Goal: Information Seeking & Learning: Compare options

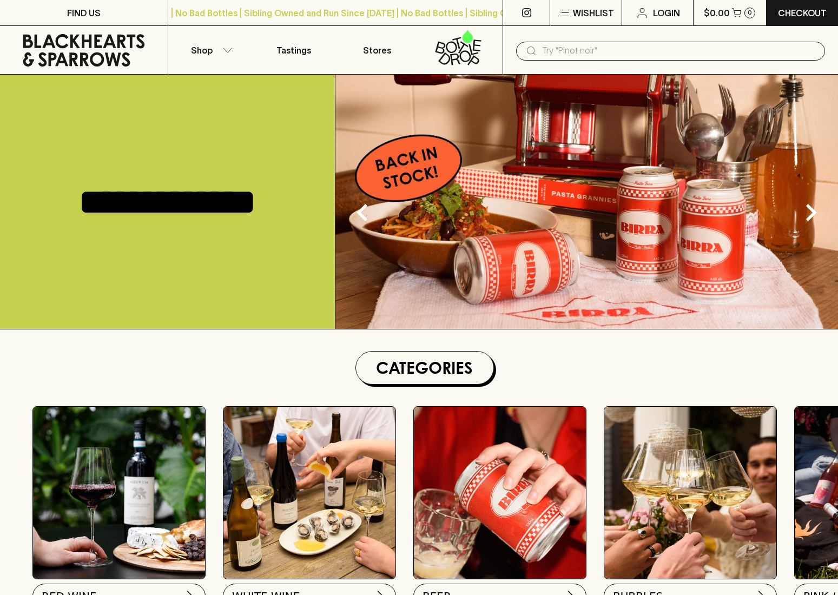
scroll to position [1, 0]
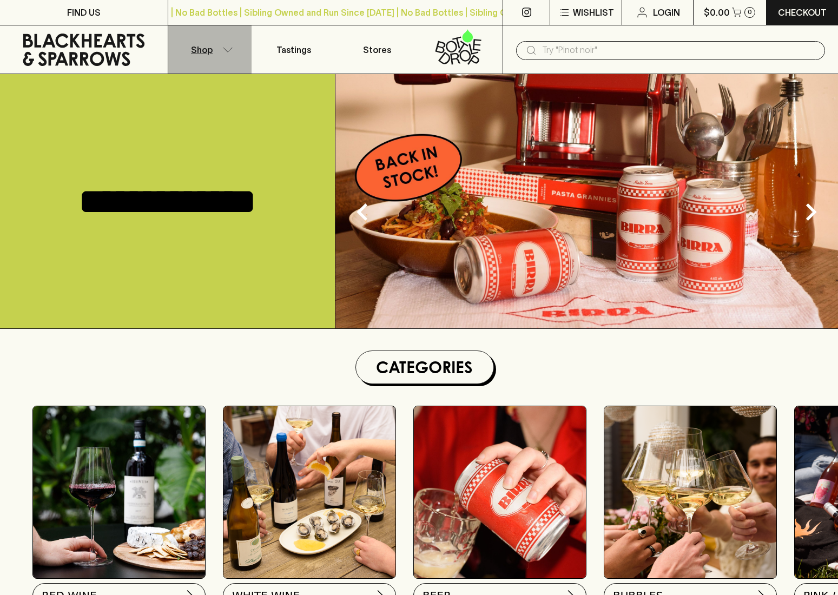
click at [205, 53] on p "Shop" at bounding box center [202, 49] width 22 height 13
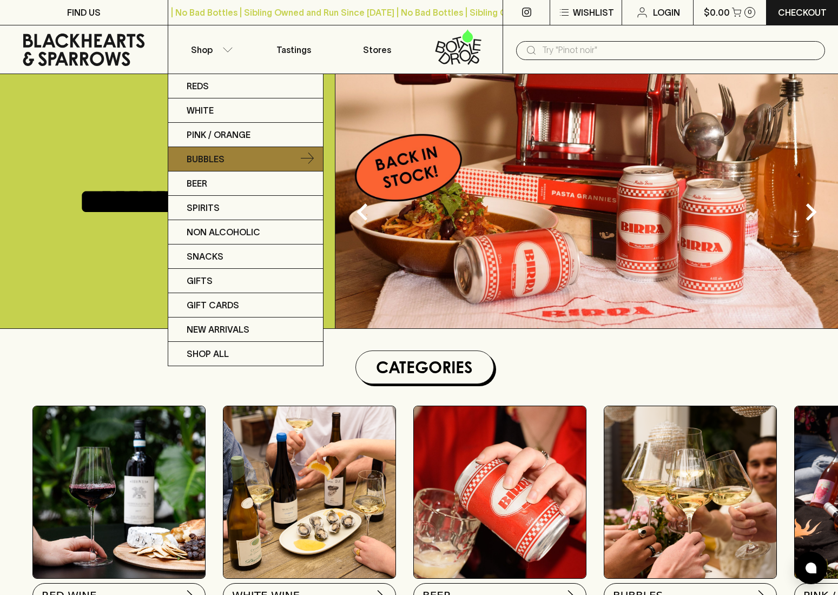
click at [206, 158] on p "Bubbles" at bounding box center [206, 159] width 38 height 13
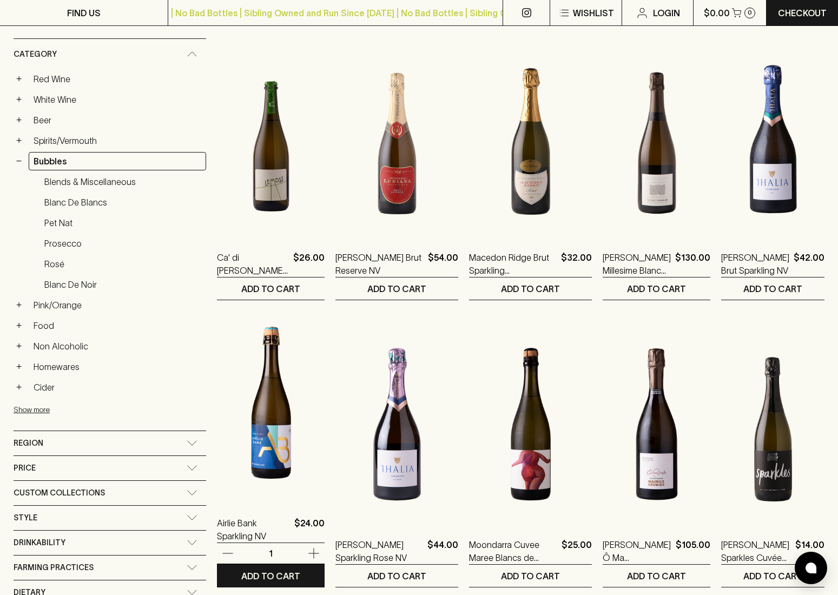
scroll to position [170, 0]
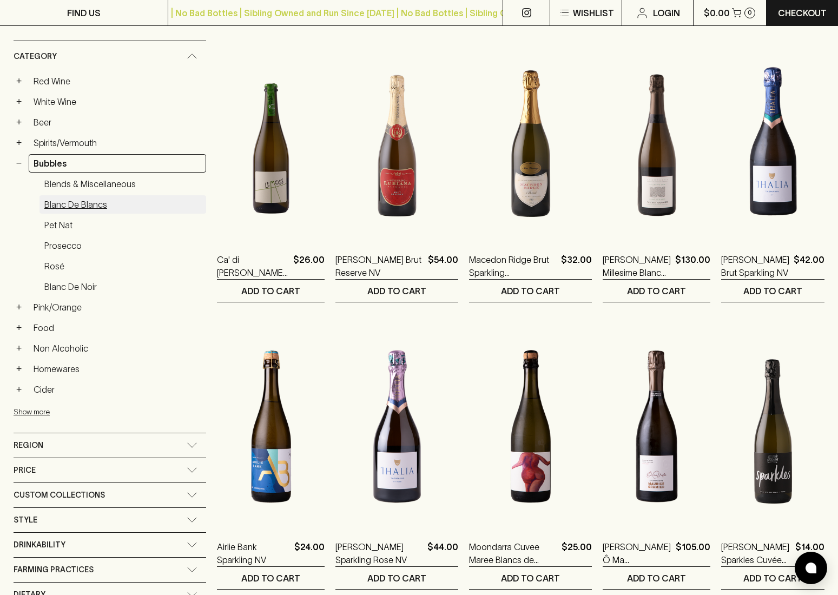
click at [77, 206] on link "Blanc de Blancs" at bounding box center [122, 204] width 167 height 18
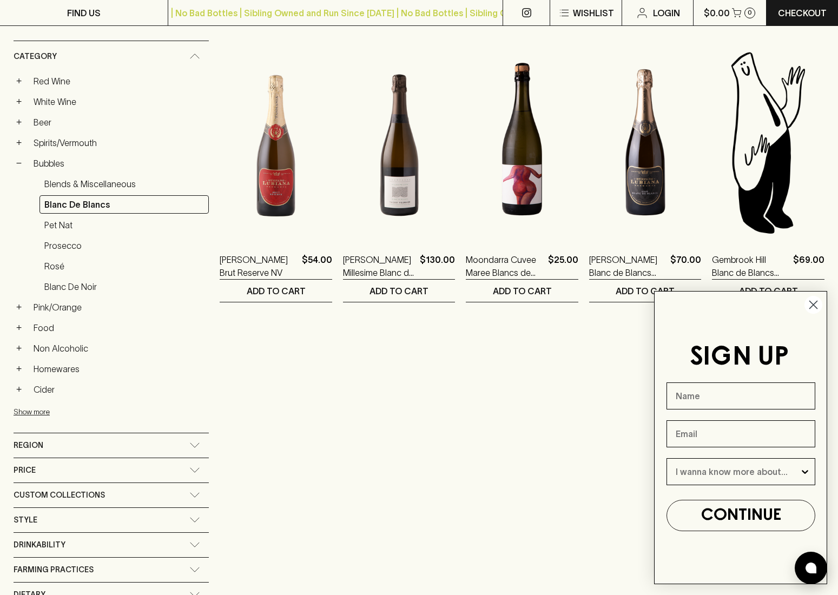
click at [809, 309] on circle "Close dialog" at bounding box center [813, 305] width 18 height 18
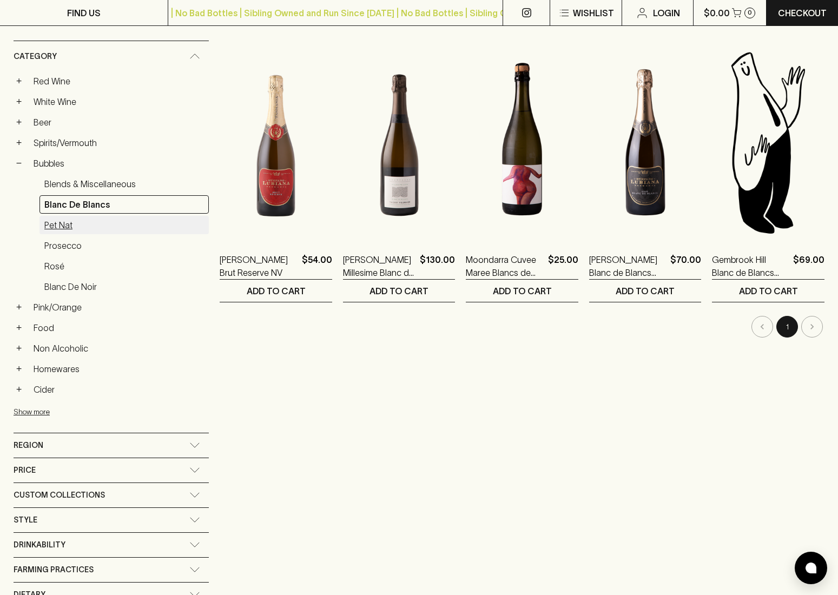
click at [63, 234] on link "Pet Nat" at bounding box center [123, 225] width 169 height 18
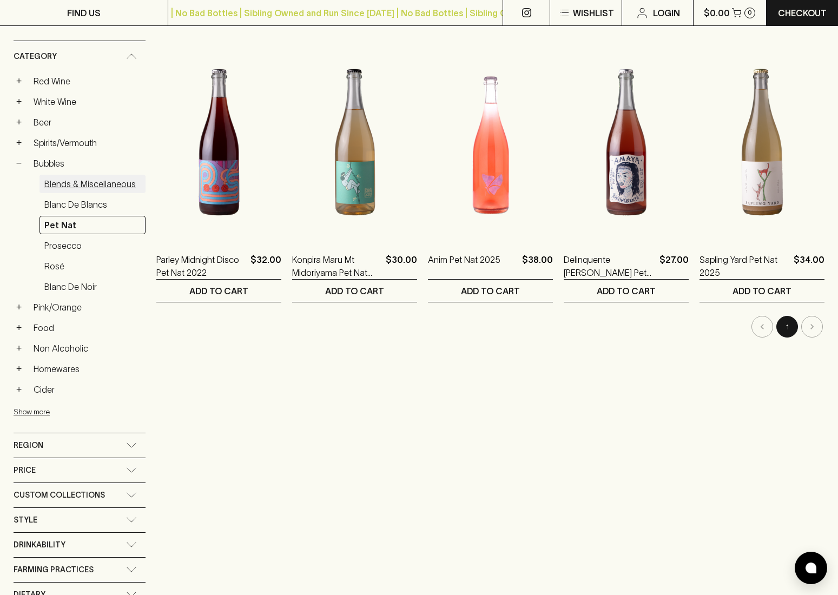
click at [65, 186] on link "Blends & Miscellaneous" at bounding box center [92, 184] width 106 height 18
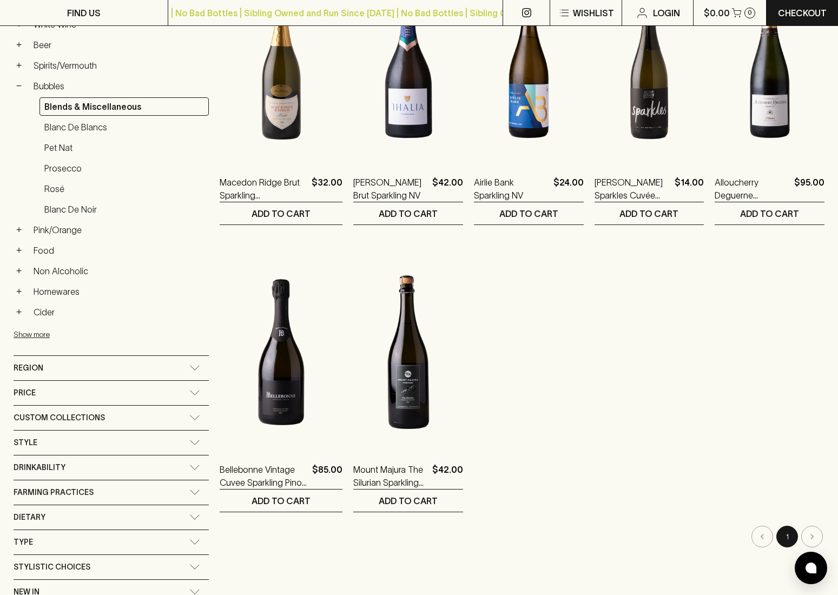
scroll to position [248, 0]
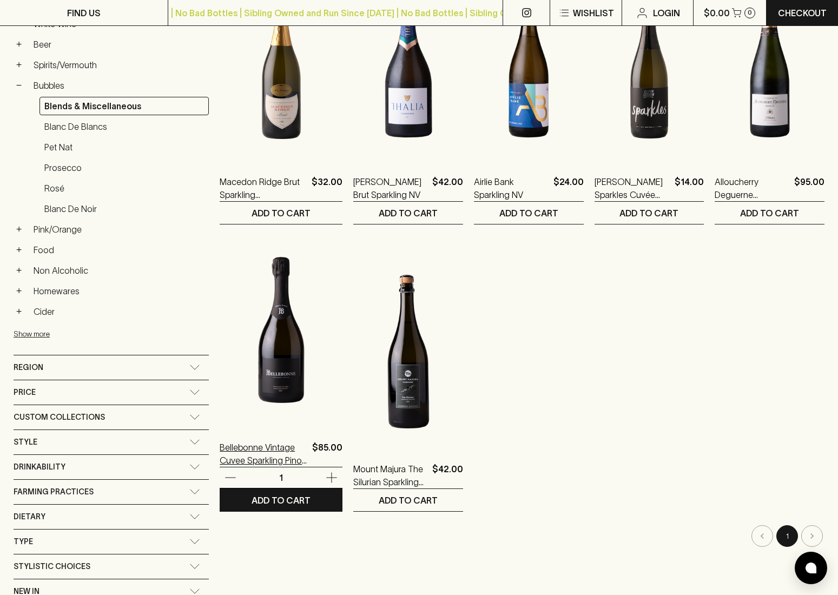
click at [222, 447] on p "Bellebonne Vintage Cuvee Sparkling Pinot Chardonnay 2021" at bounding box center [264, 454] width 88 height 26
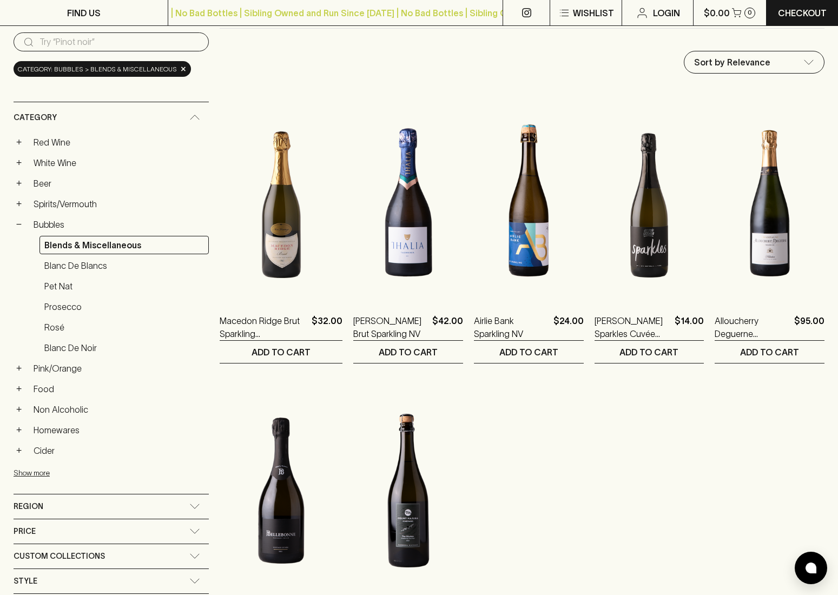
scroll to position [110, 0]
click at [58, 352] on link "Blanc de Noir" at bounding box center [123, 347] width 169 height 18
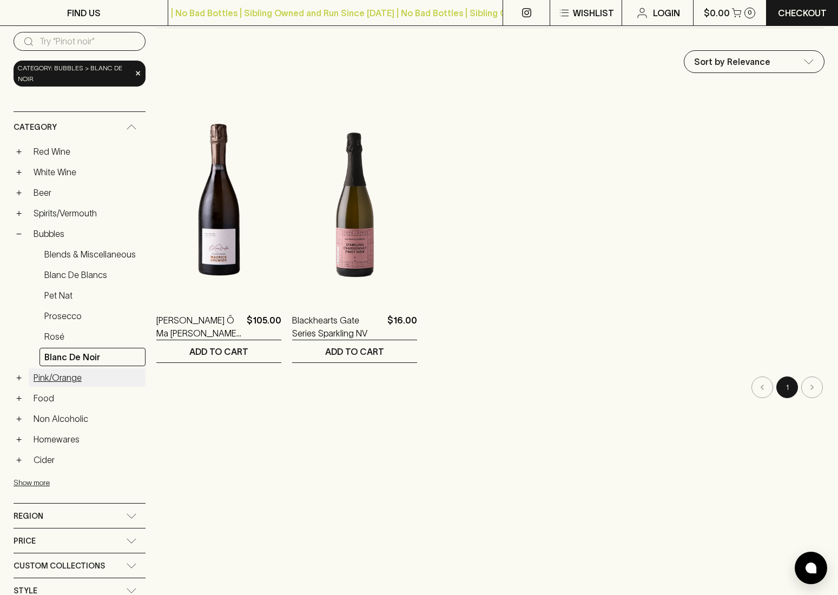
click at [43, 376] on link "Pink/Orange" at bounding box center [87, 377] width 117 height 18
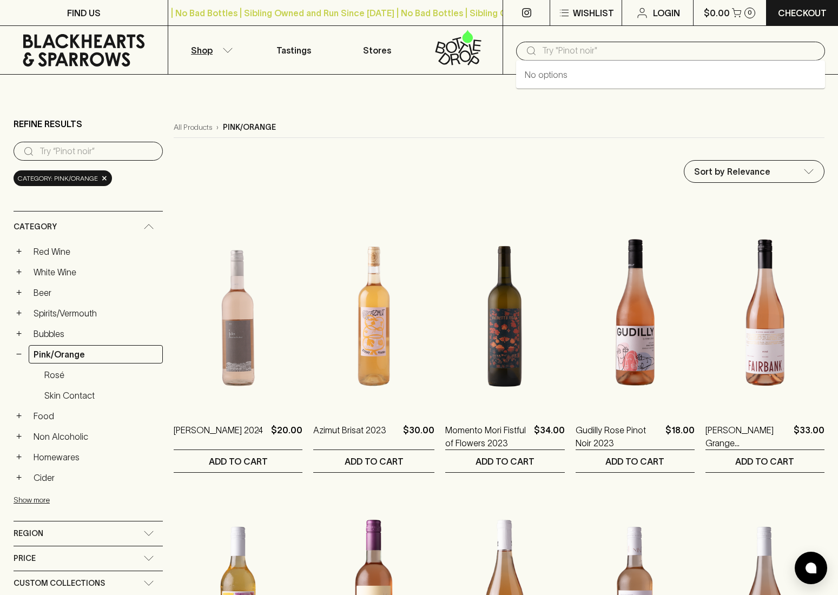
click at [573, 53] on input "text" at bounding box center [679, 50] width 274 height 17
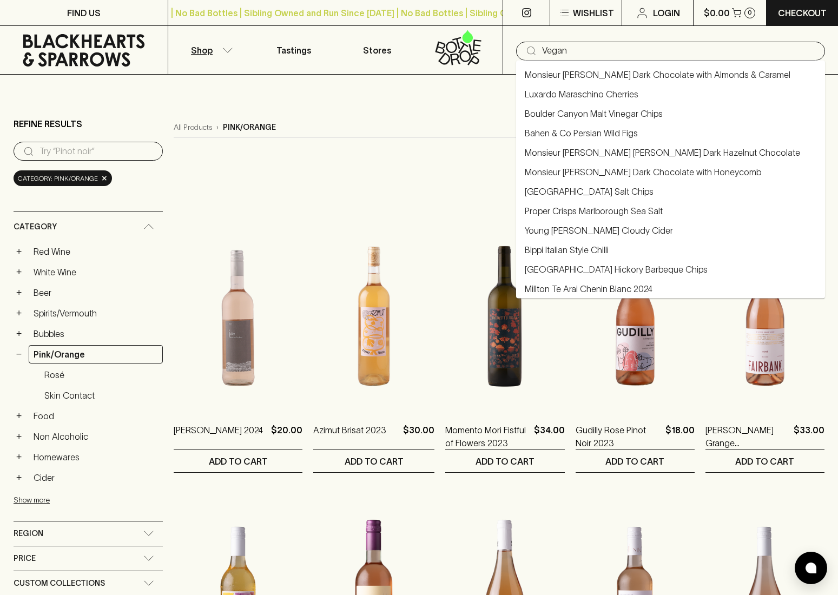
type input "Vegan"
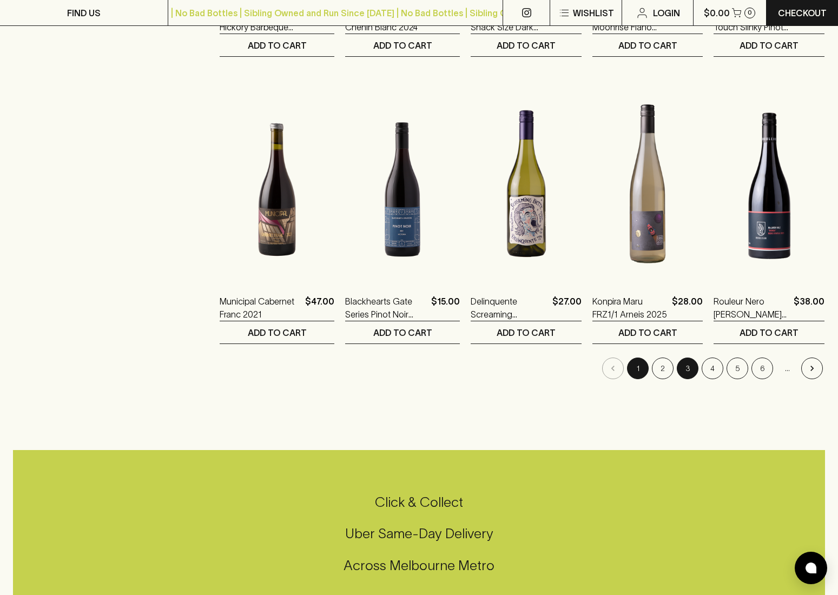
scroll to position [991, 0]
click at [816, 371] on icon "Go to next page" at bounding box center [812, 367] width 11 height 11
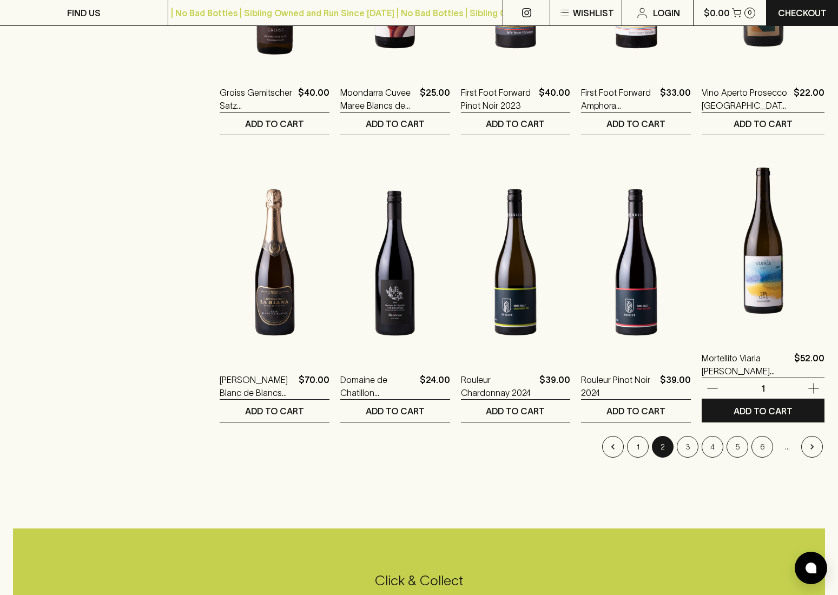
scroll to position [913, 0]
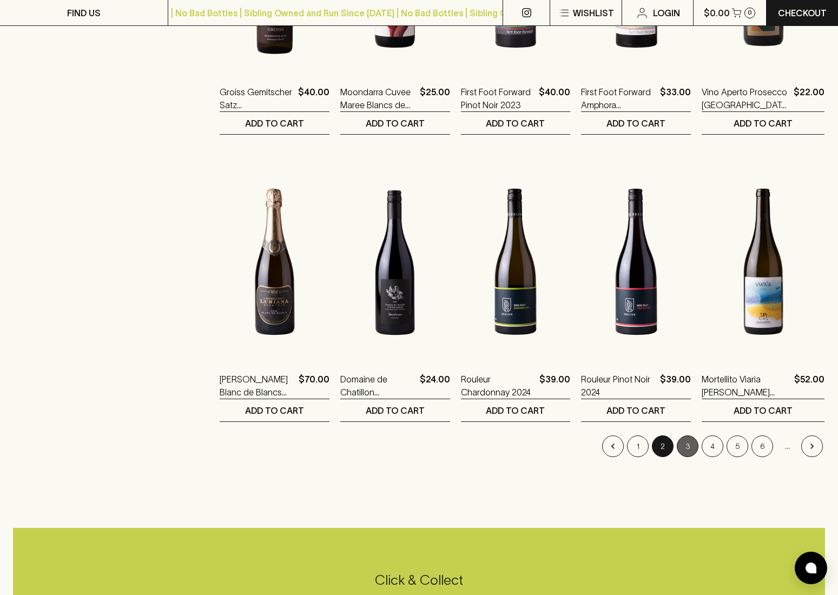
click at [695, 446] on button "3" at bounding box center [688, 446] width 22 height 22
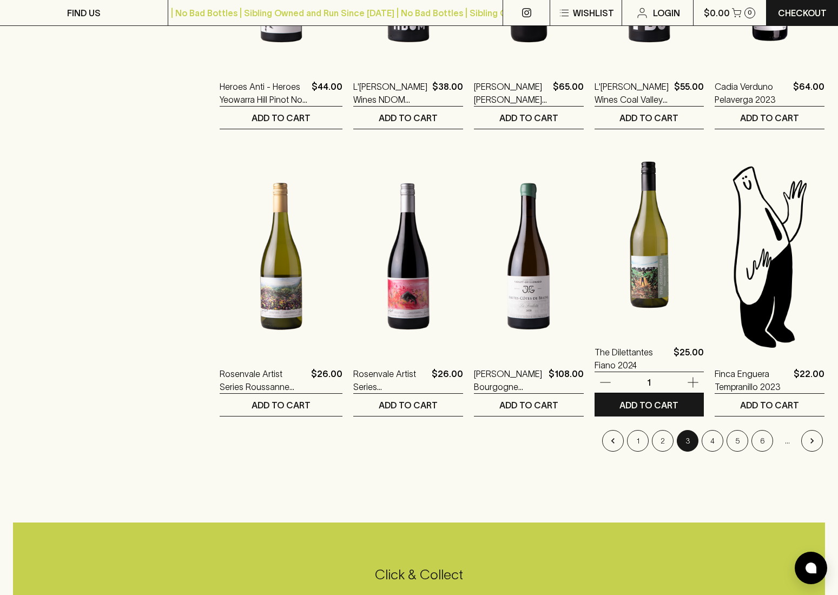
scroll to position [920, 0]
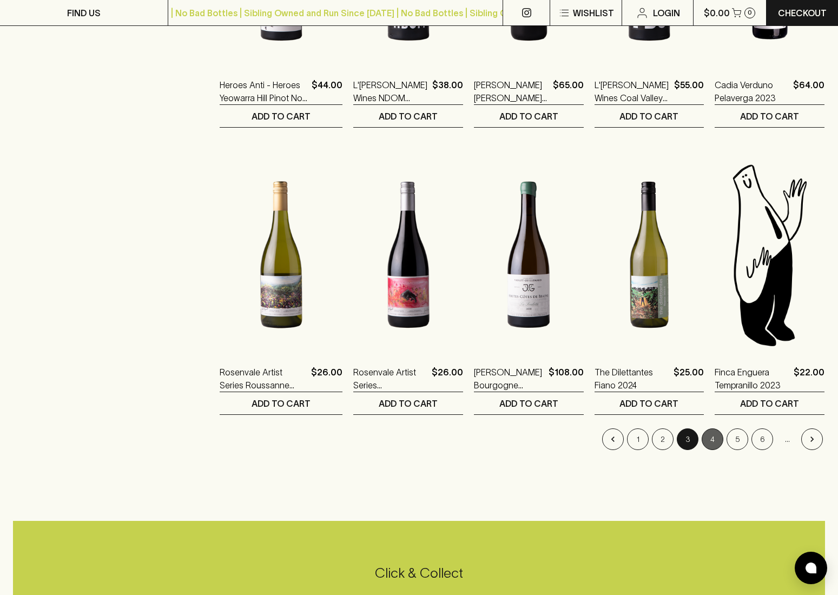
click at [710, 438] on button "4" at bounding box center [713, 439] width 22 height 22
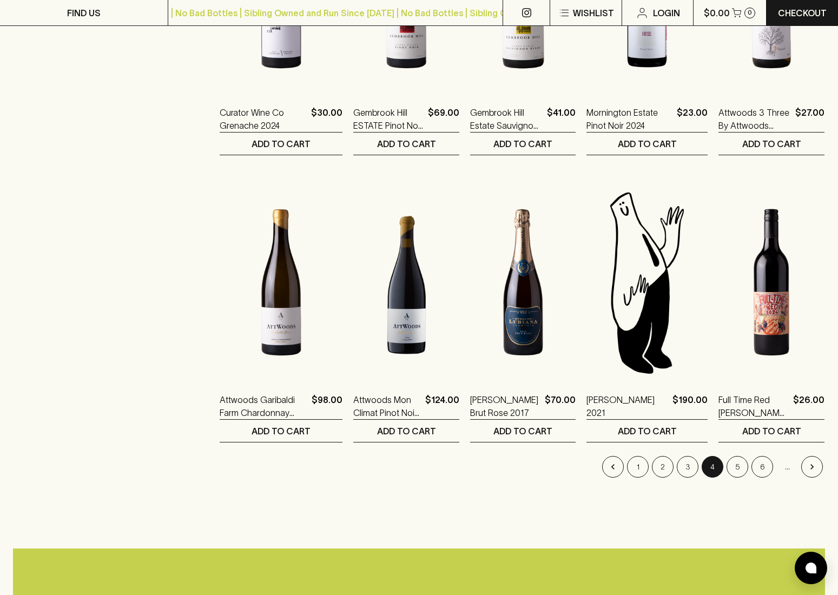
scroll to position [893, 0]
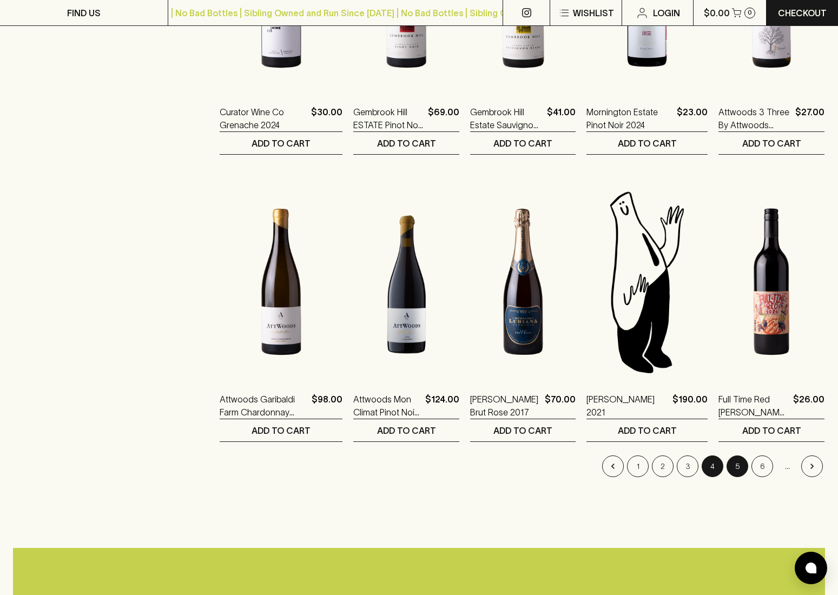
click at [732, 465] on button "5" at bounding box center [737, 466] width 22 height 22
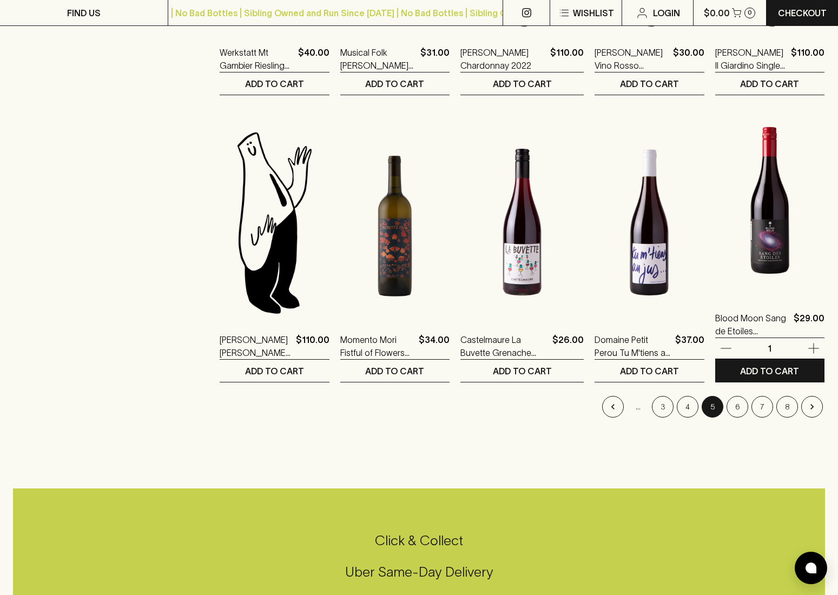
scroll to position [954, 0]
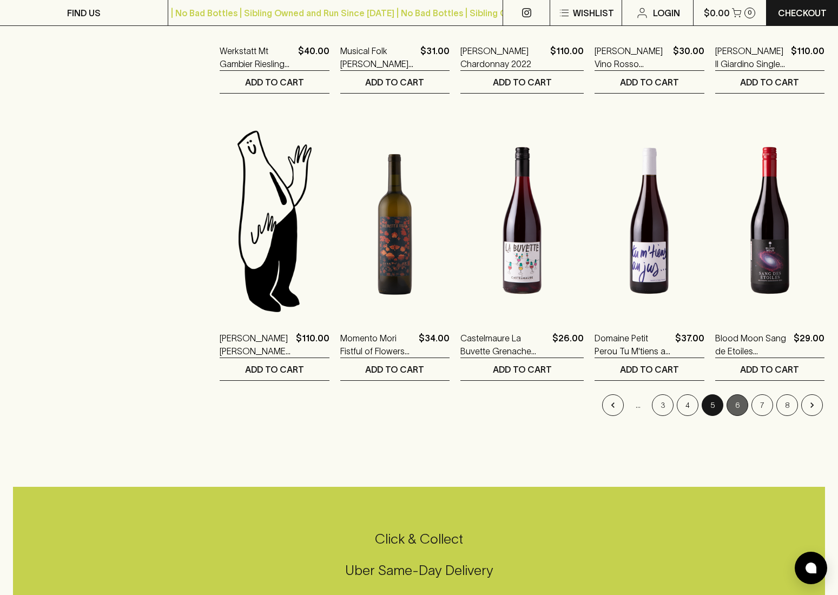
click at [736, 401] on button "6" at bounding box center [737, 405] width 22 height 22
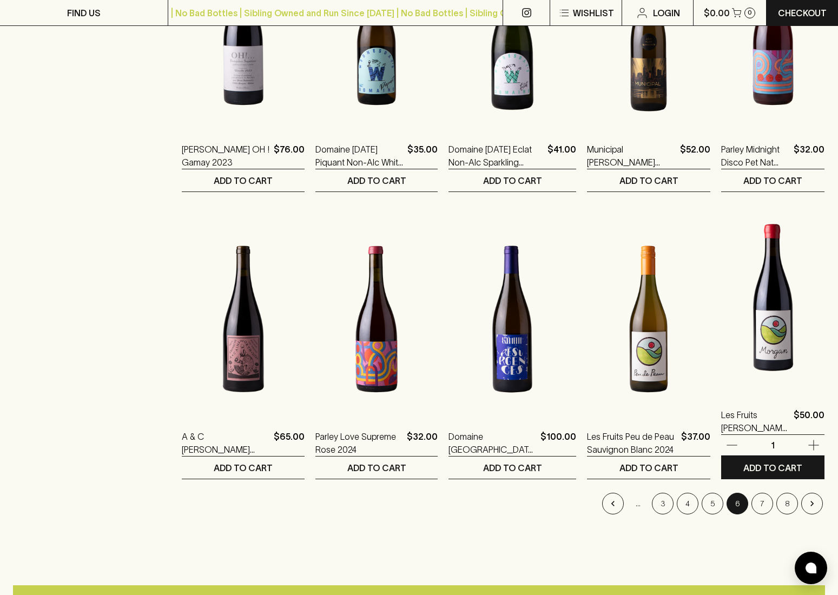
scroll to position [856, 0]
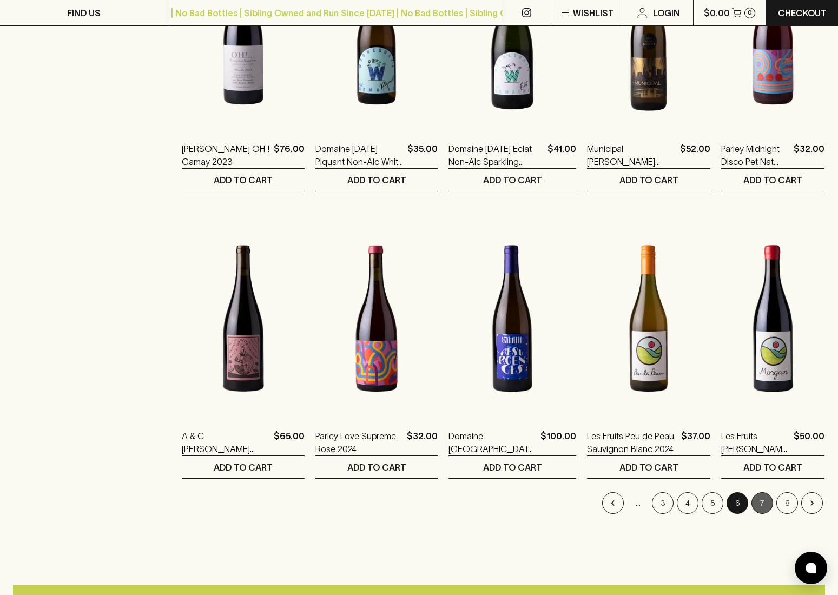
click at [762, 506] on button "7" at bounding box center [762, 503] width 22 height 22
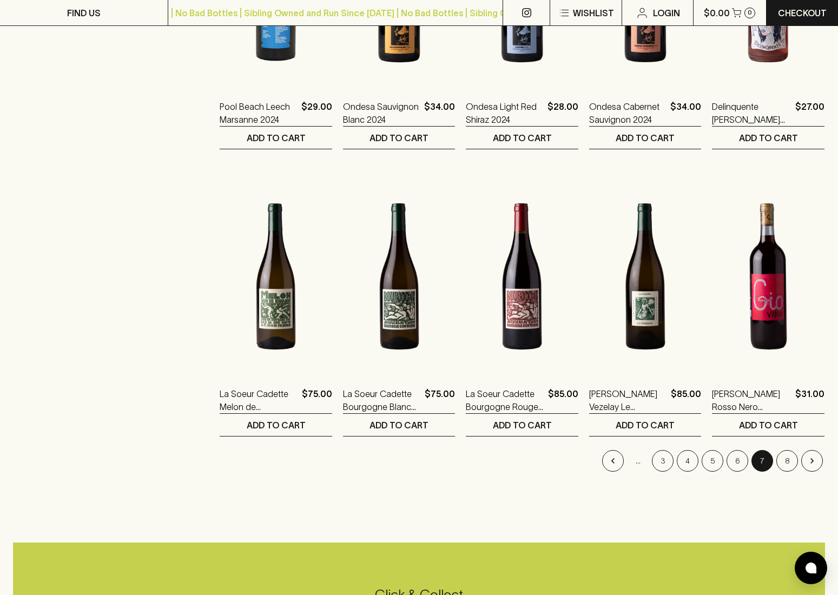
scroll to position [899, 0]
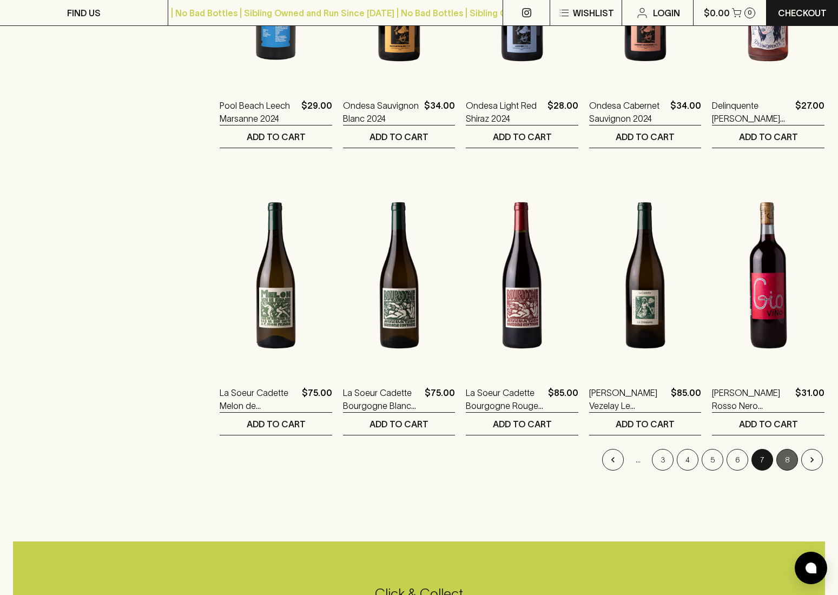
click at [791, 464] on button "8" at bounding box center [787, 460] width 22 height 22
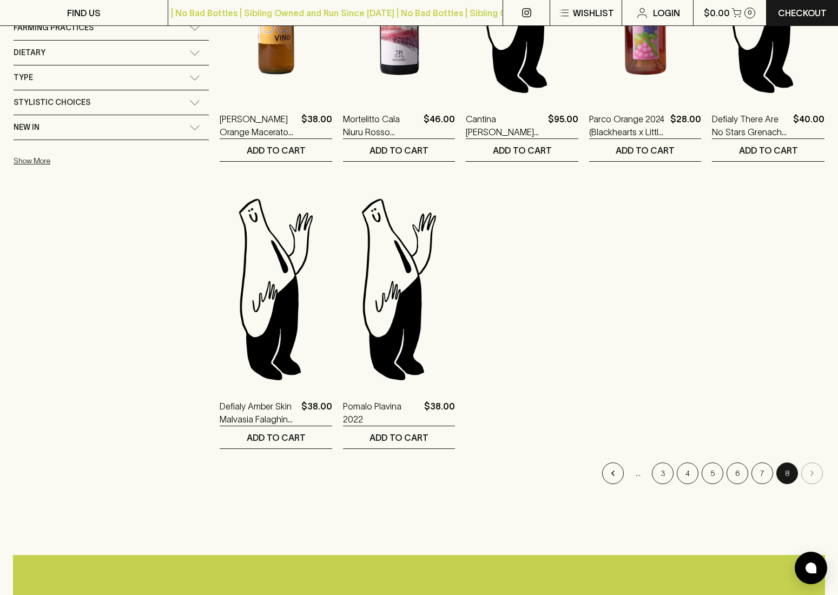
scroll to position [310, 0]
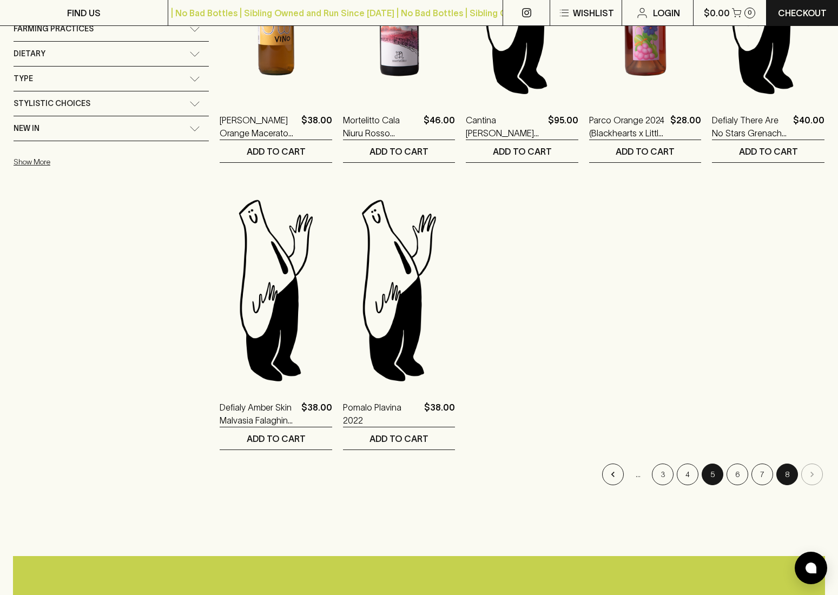
click at [710, 473] on button "5" at bounding box center [713, 475] width 22 height 22
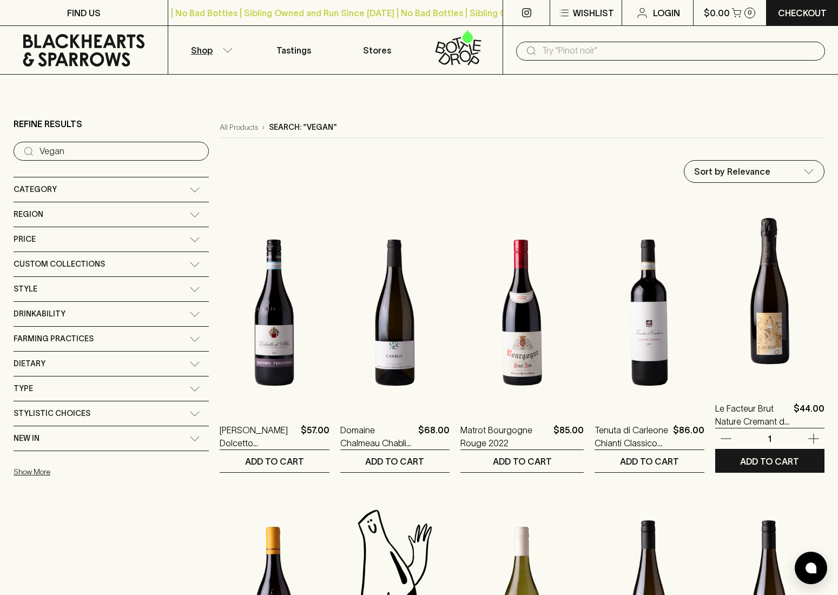
click at [766, 338] on img at bounding box center [769, 290] width 109 height 189
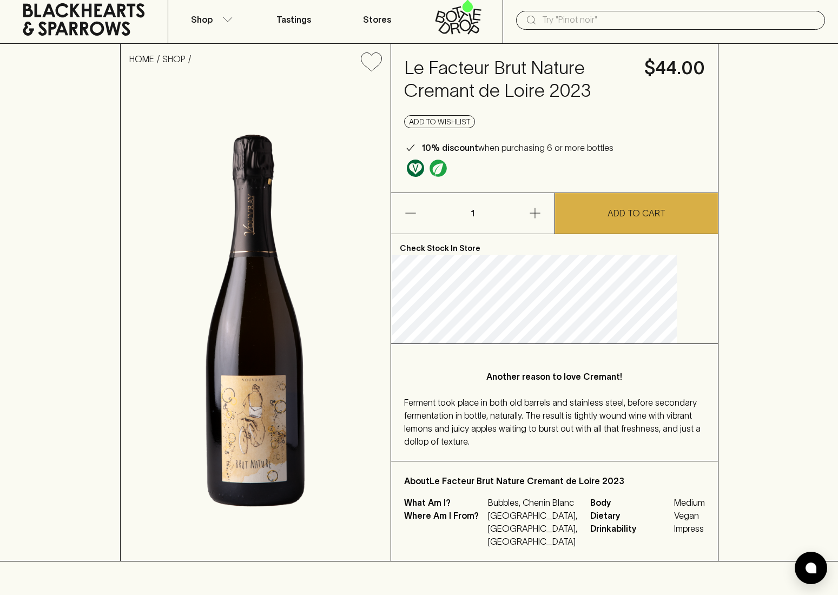
scroll to position [33, 0]
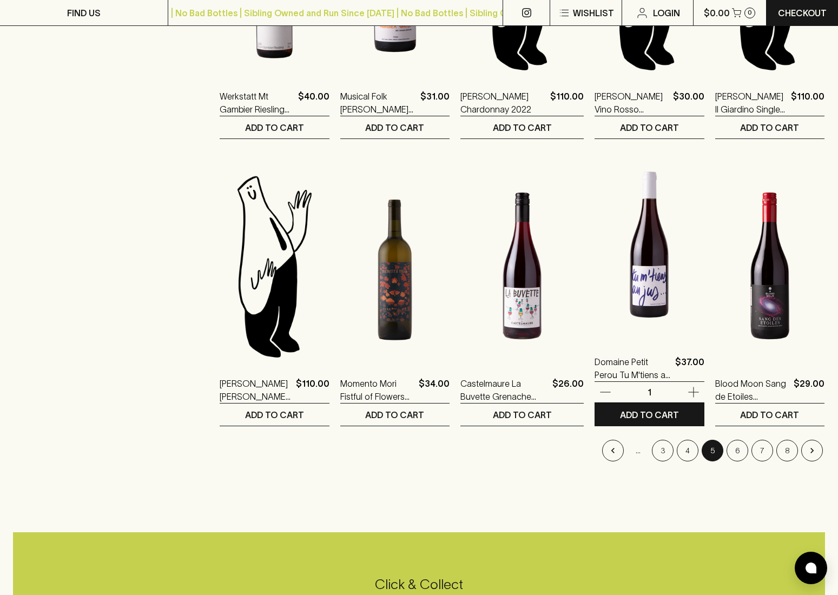
scroll to position [910, 0]
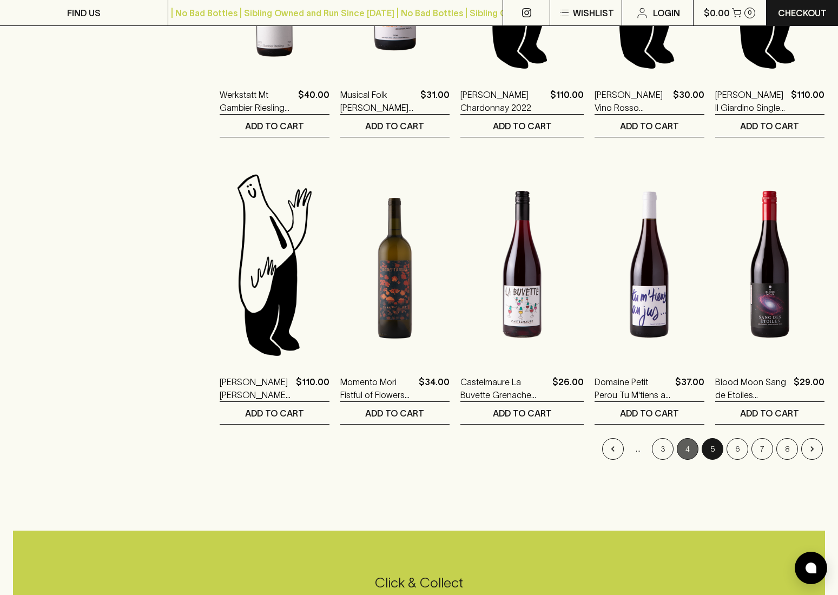
click at [685, 453] on button "4" at bounding box center [688, 449] width 22 height 22
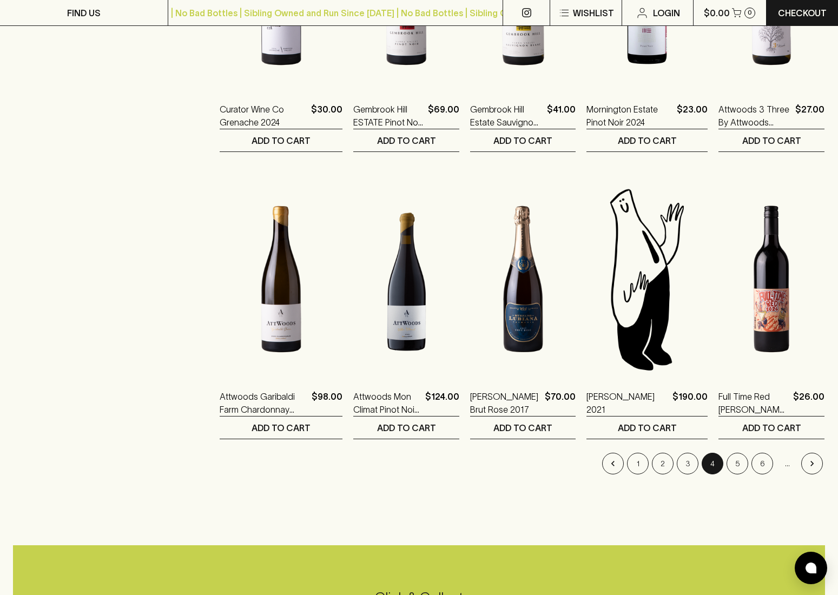
scroll to position [896, 0]
click at [690, 466] on button "3" at bounding box center [688, 463] width 22 height 22
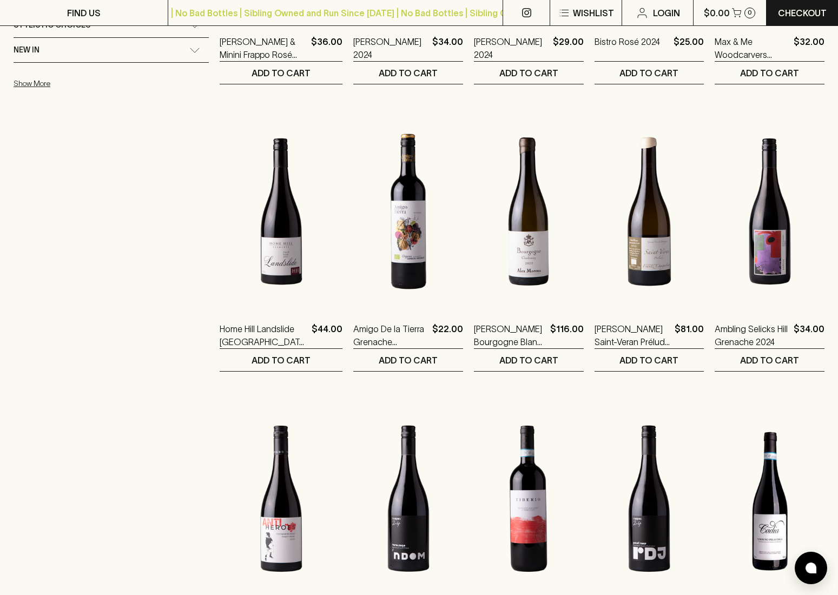
scroll to position [389, 0]
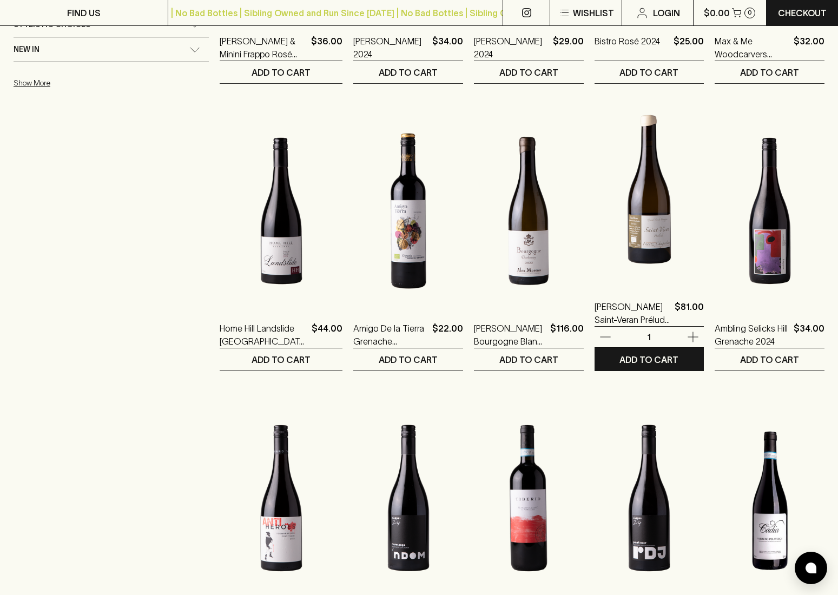
click at [627, 230] on img at bounding box center [649, 189] width 110 height 189
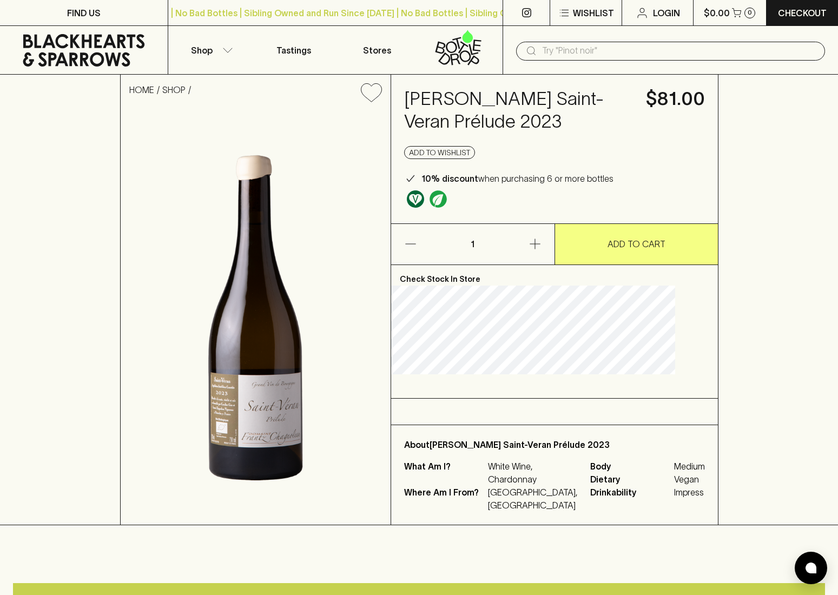
scroll to position [1, 0]
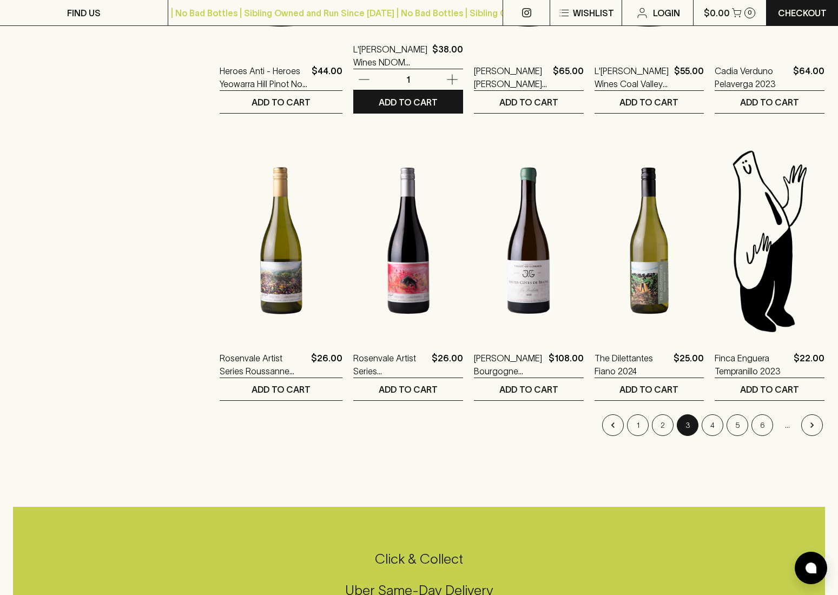
scroll to position [934, 0]
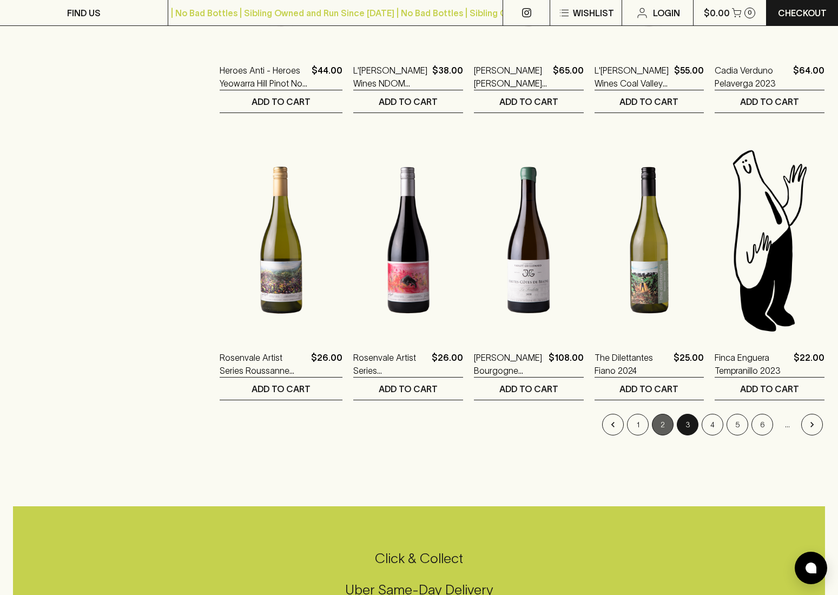
click at [663, 427] on button "2" at bounding box center [663, 425] width 22 height 22
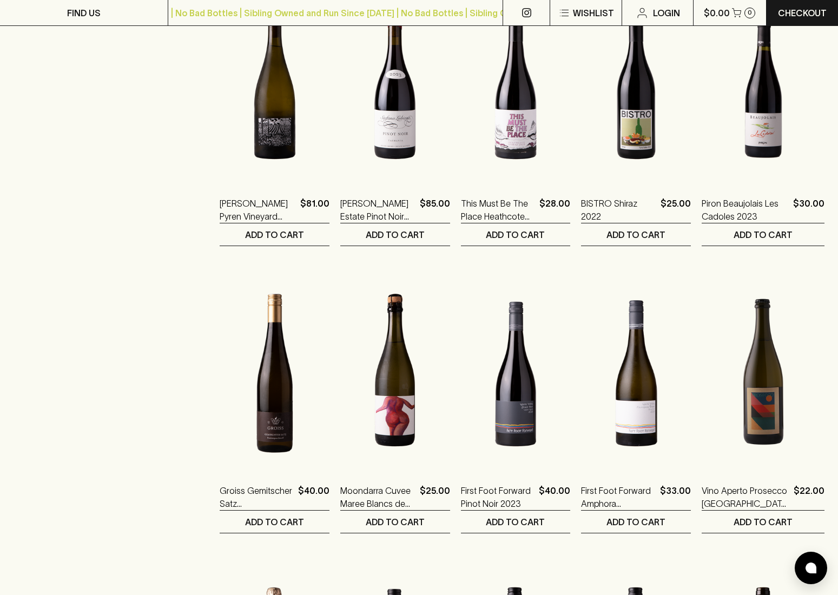
scroll to position [519, 0]
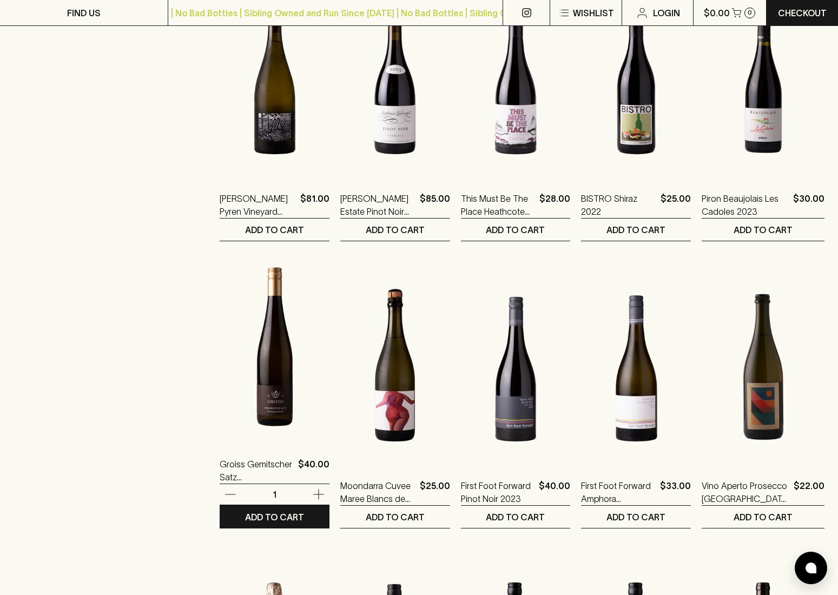
click at [221, 408] on img at bounding box center [275, 346] width 110 height 189
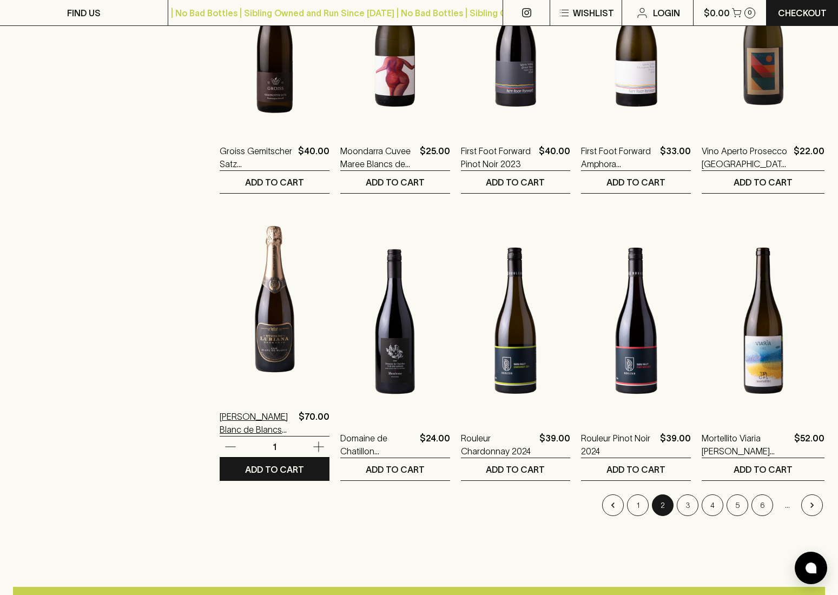
scroll to position [855, 0]
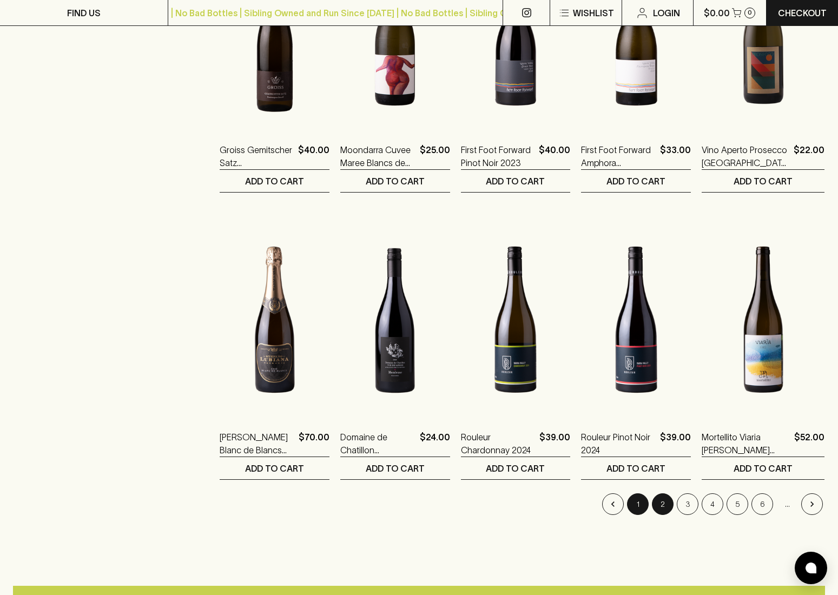
click at [635, 498] on button "1" at bounding box center [638, 504] width 22 height 22
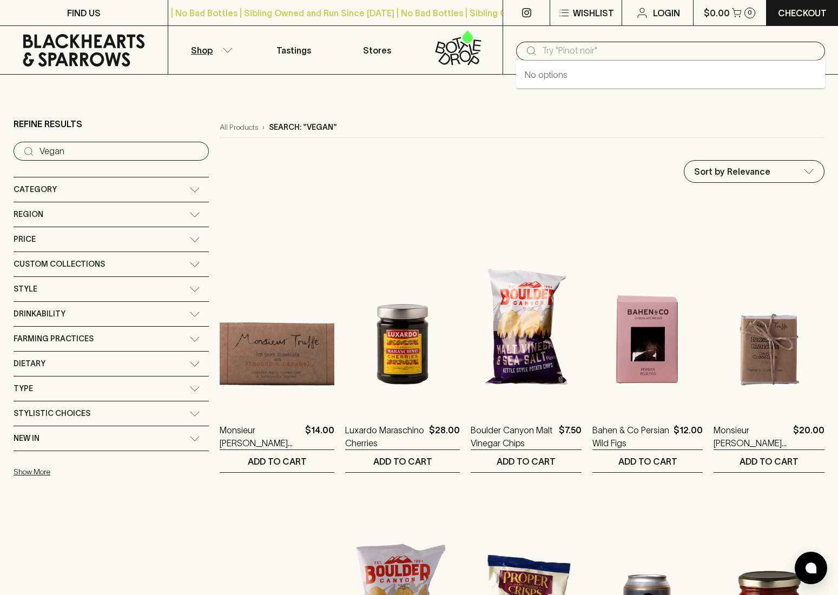
click at [587, 48] on input "text" at bounding box center [679, 50] width 274 height 17
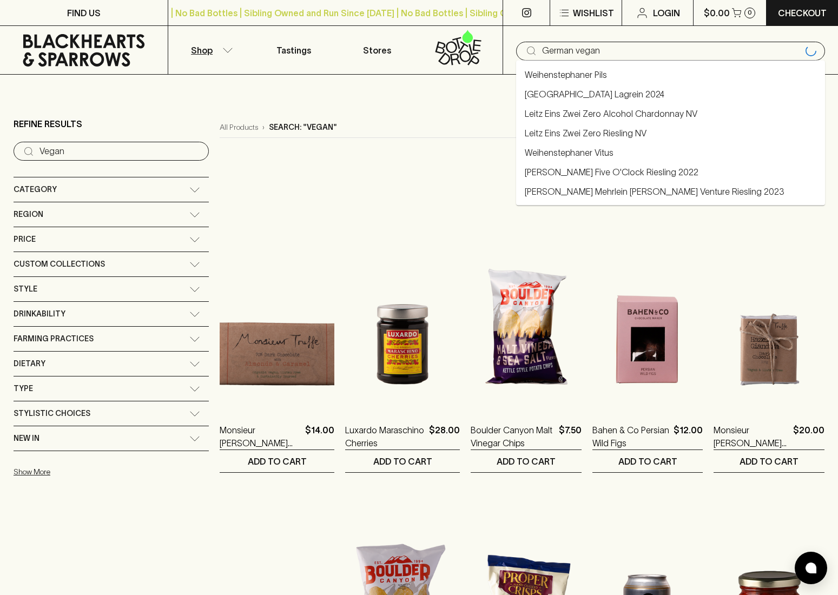
type input "German vegan"
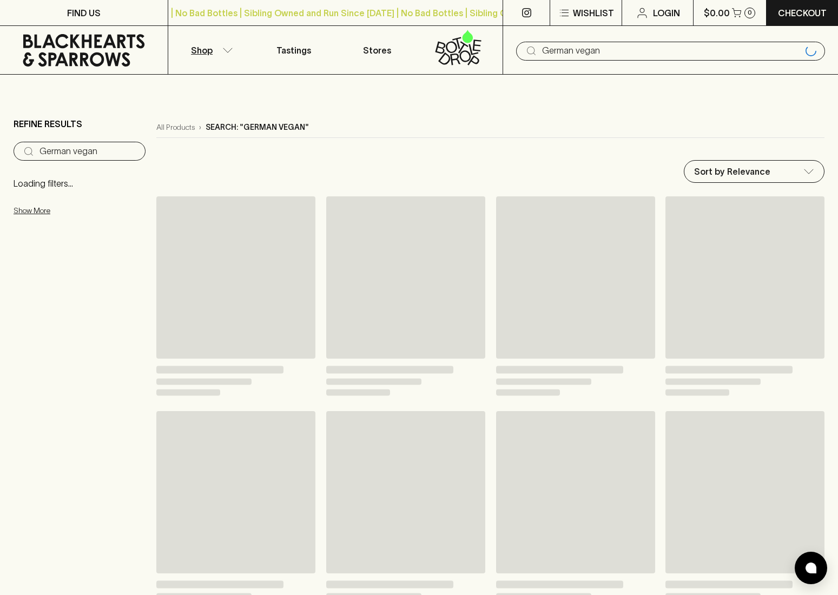
type input "German vegan"
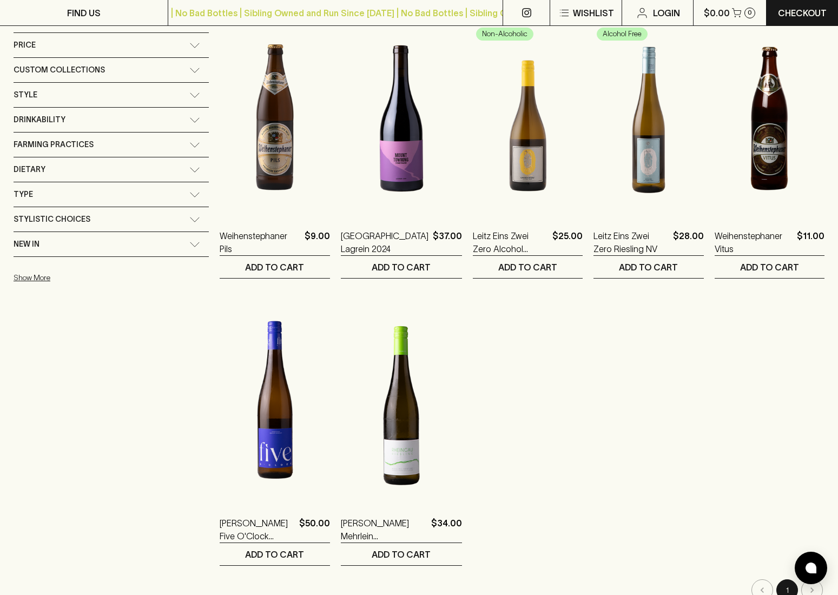
scroll to position [196, 0]
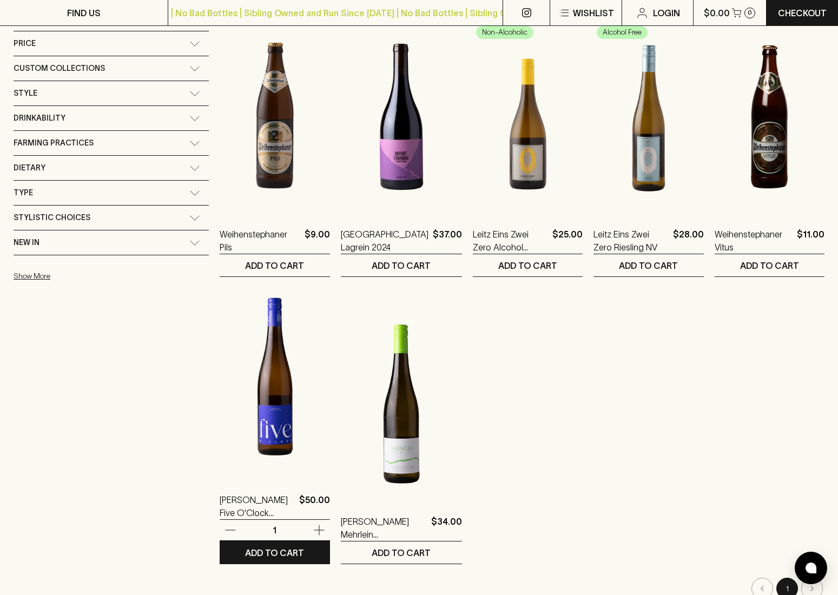
click at [223, 409] on img at bounding box center [275, 382] width 110 height 189
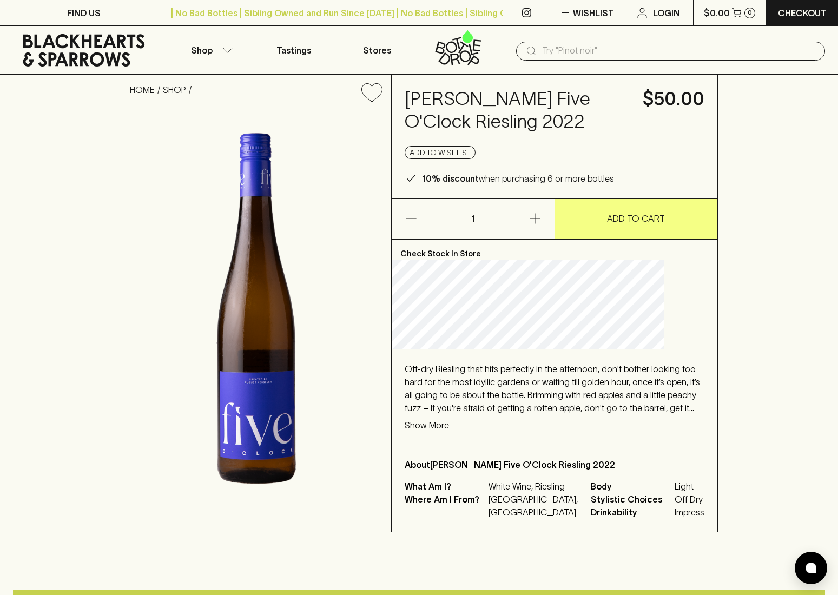
click at [449, 432] on p "Show More" at bounding box center [427, 425] width 44 height 13
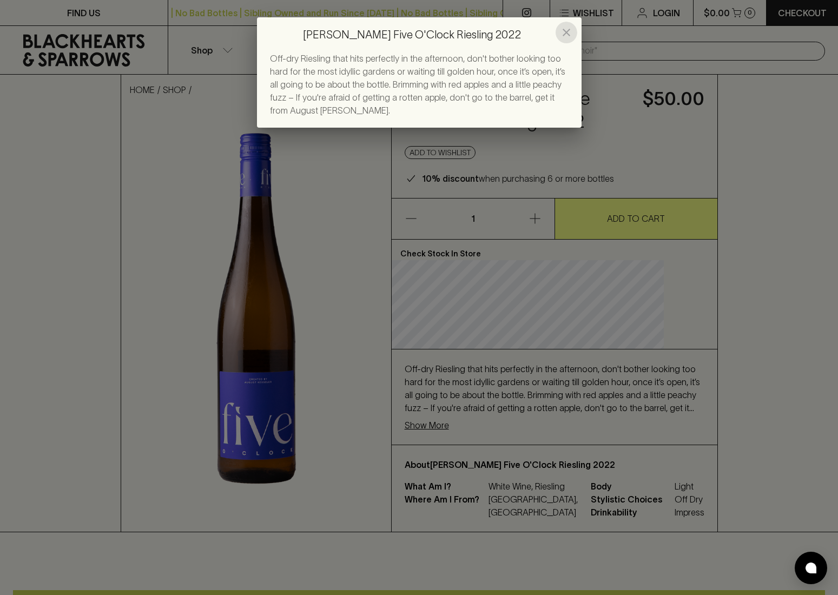
click at [564, 34] on icon "close" at bounding box center [566, 32] width 13 height 13
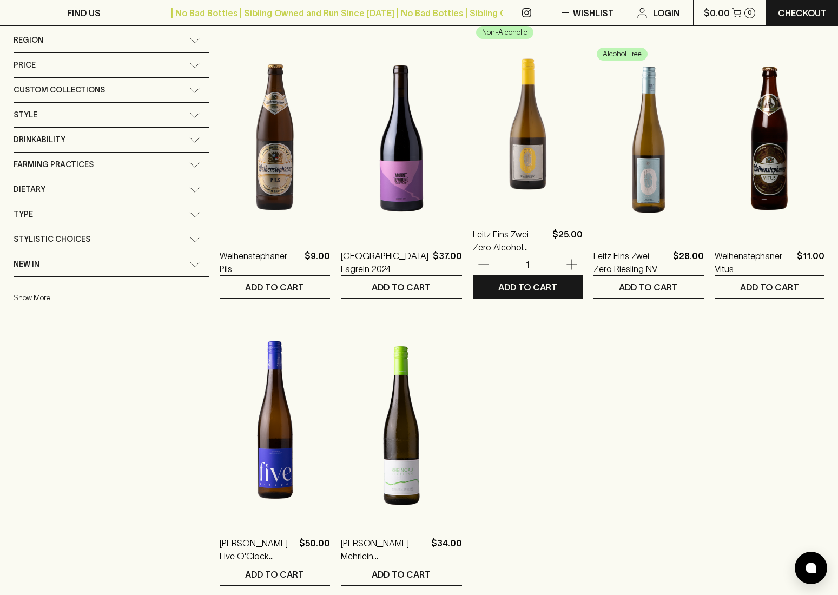
scroll to position [182, 0]
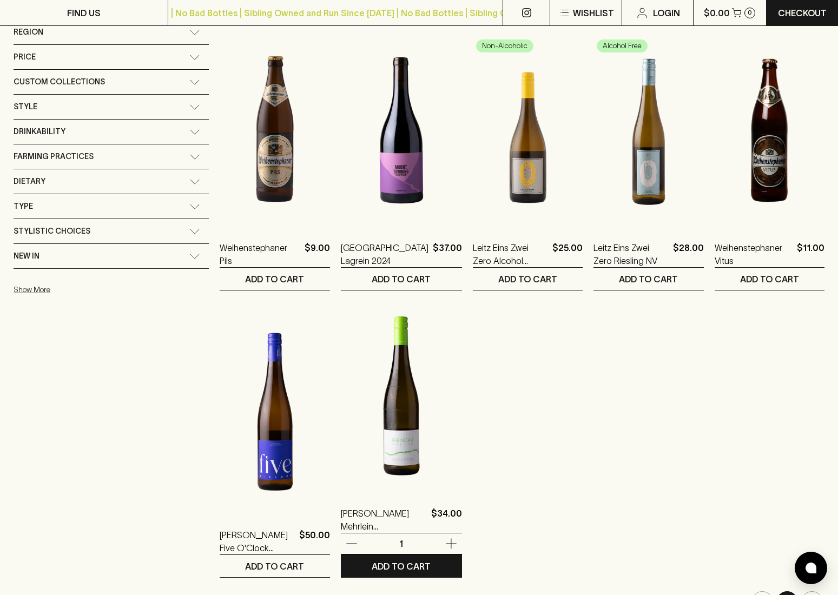
click at [357, 413] on img at bounding box center [401, 395] width 121 height 189
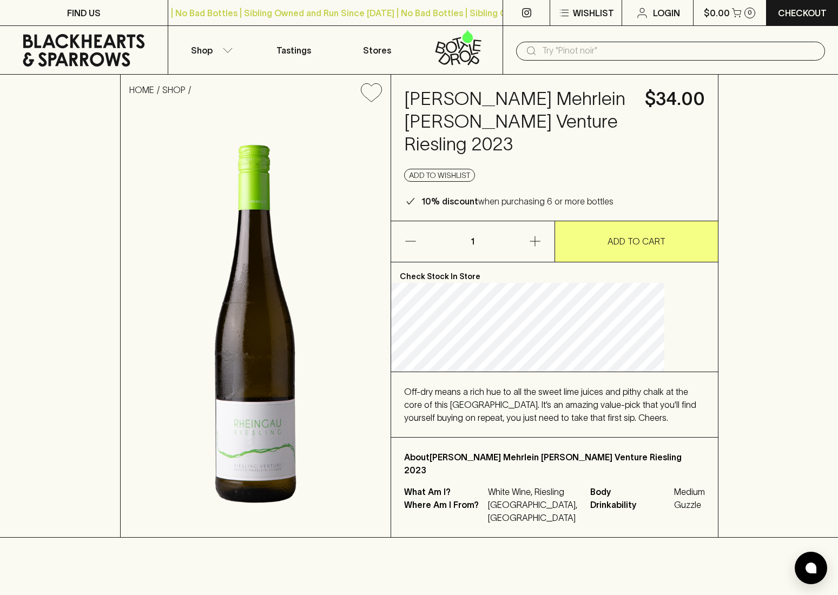
click at [549, 49] on input "text" at bounding box center [679, 50] width 274 height 17
click at [647, 172] on div "Add to wishlist" at bounding box center [554, 175] width 301 height 13
click at [551, 49] on input "text" at bounding box center [679, 50] width 274 height 17
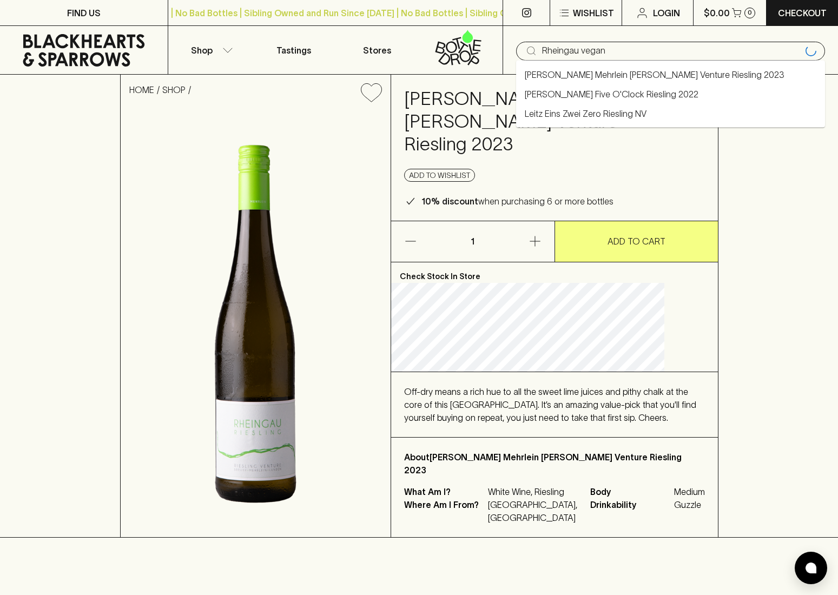
type input "Rheingau vegan"
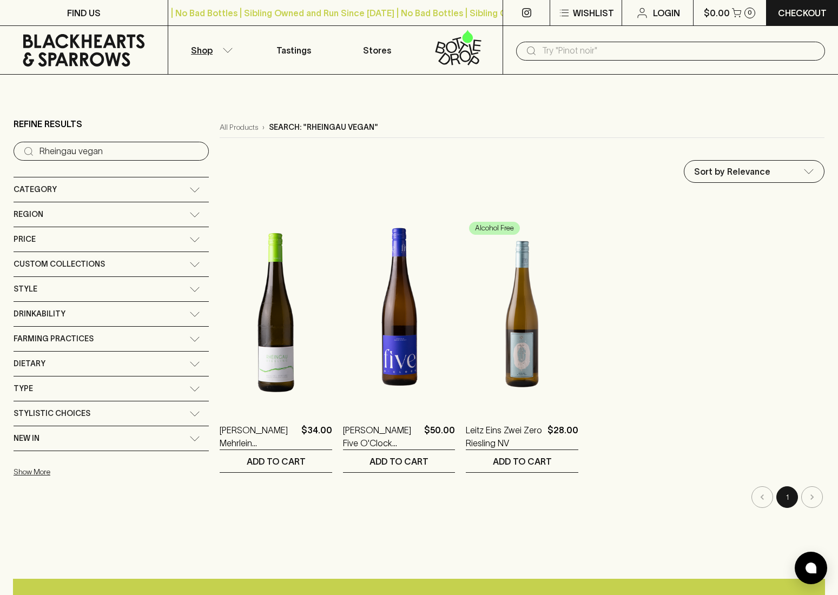
click at [545, 50] on input "text" at bounding box center [679, 50] width 274 height 17
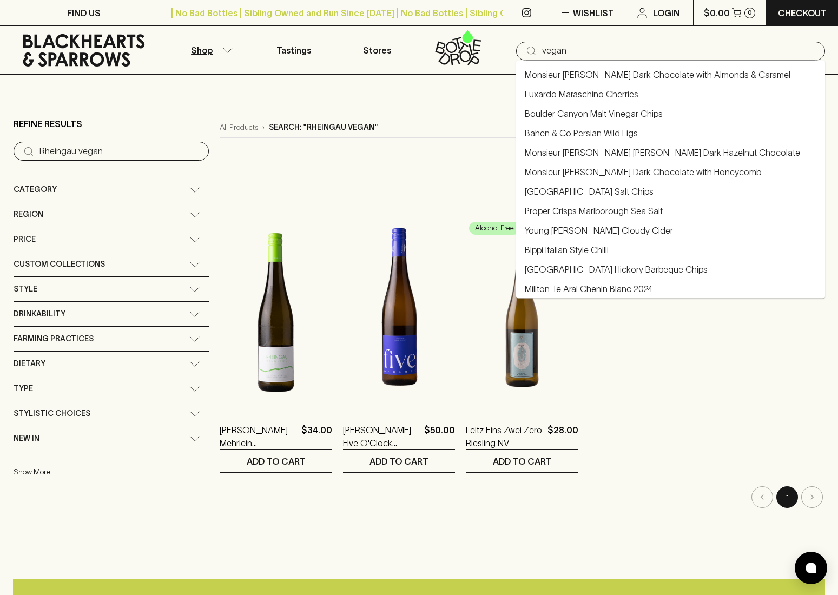
type input "vegan"
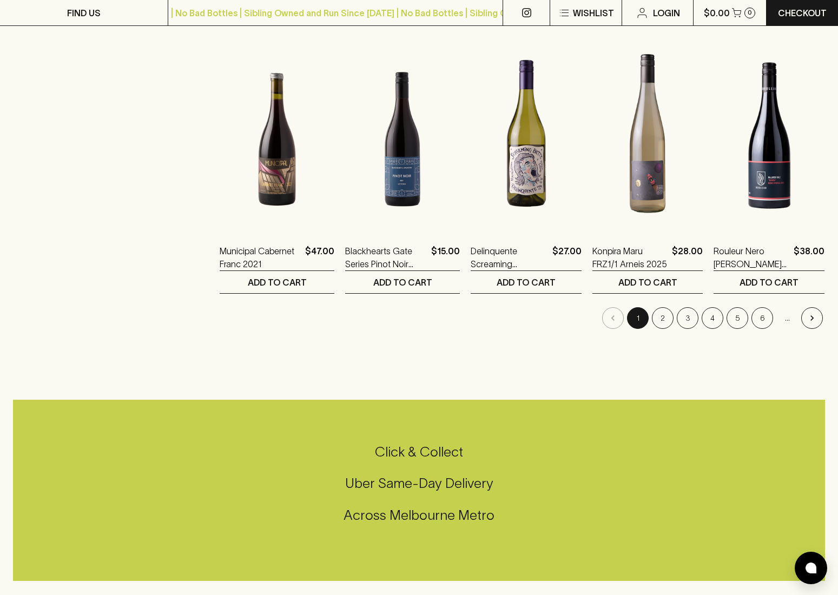
scroll to position [1041, 0]
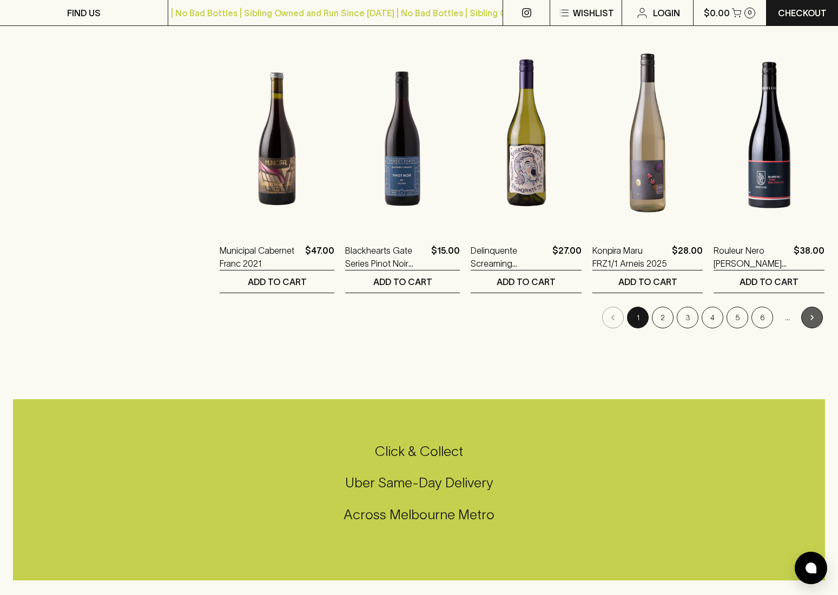
click at [818, 319] on button "Go to next page" at bounding box center [812, 318] width 22 height 22
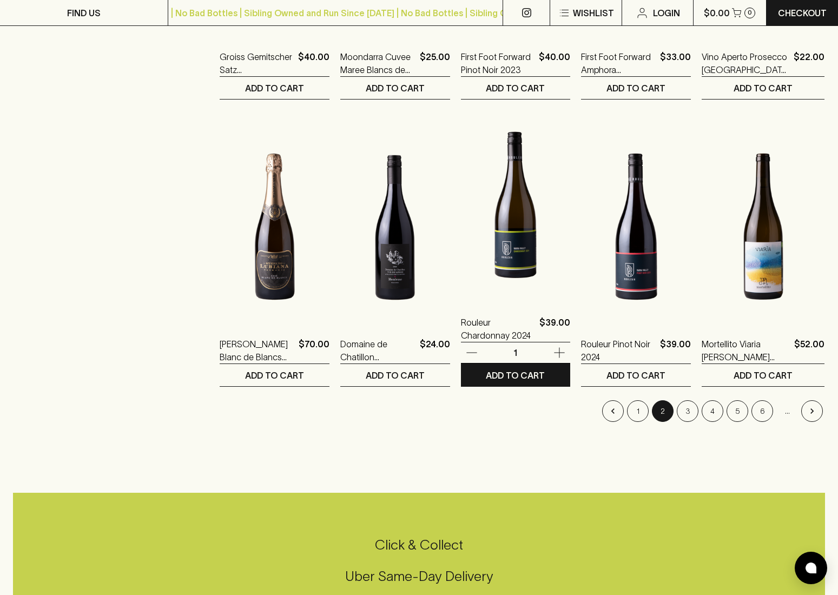
scroll to position [946, 0]
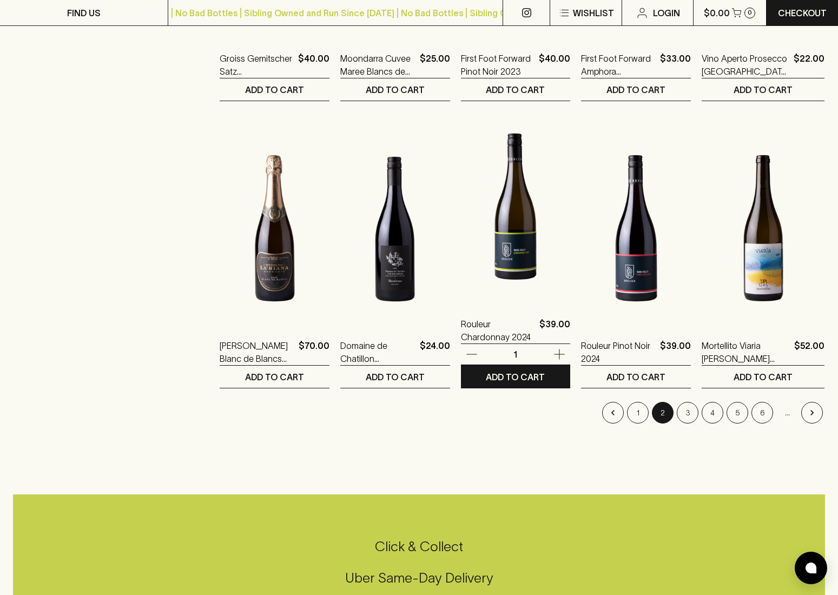
click at [499, 263] on img at bounding box center [516, 206] width 110 height 189
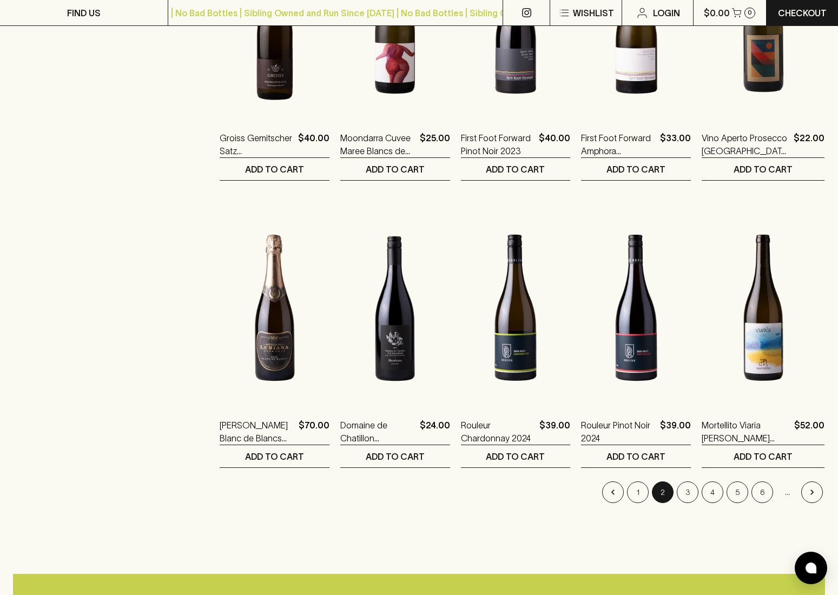
scroll to position [867, 0]
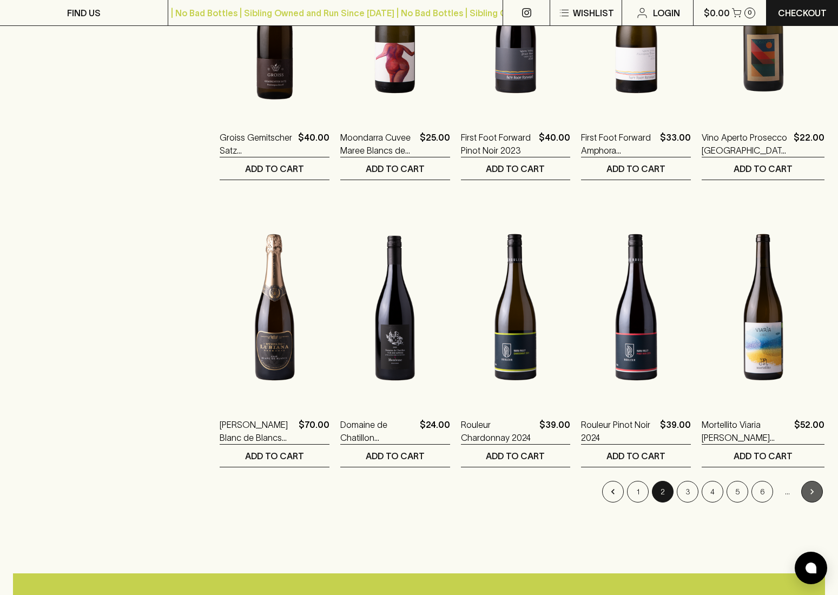
click at [818, 491] on button "Go to next page" at bounding box center [812, 492] width 22 height 22
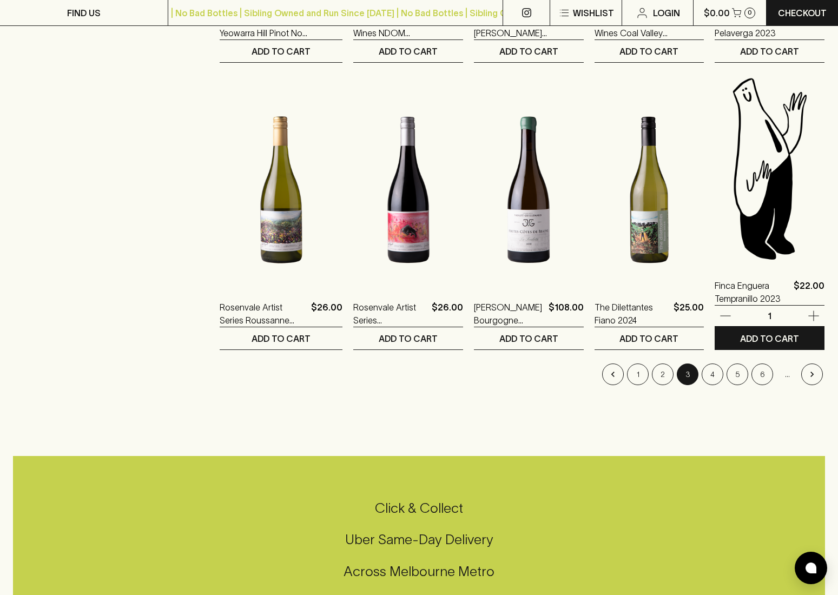
scroll to position [986, 0]
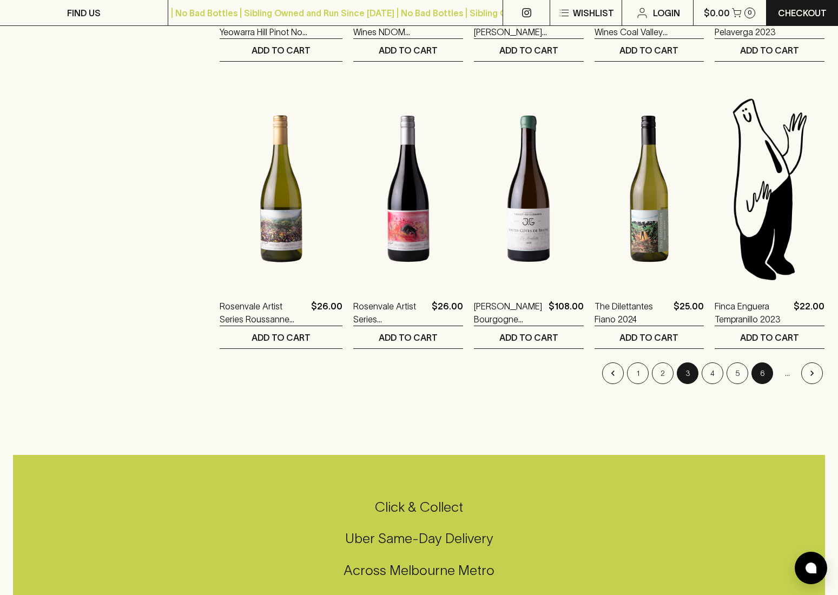
click at [762, 367] on button "6" at bounding box center [762, 373] width 22 height 22
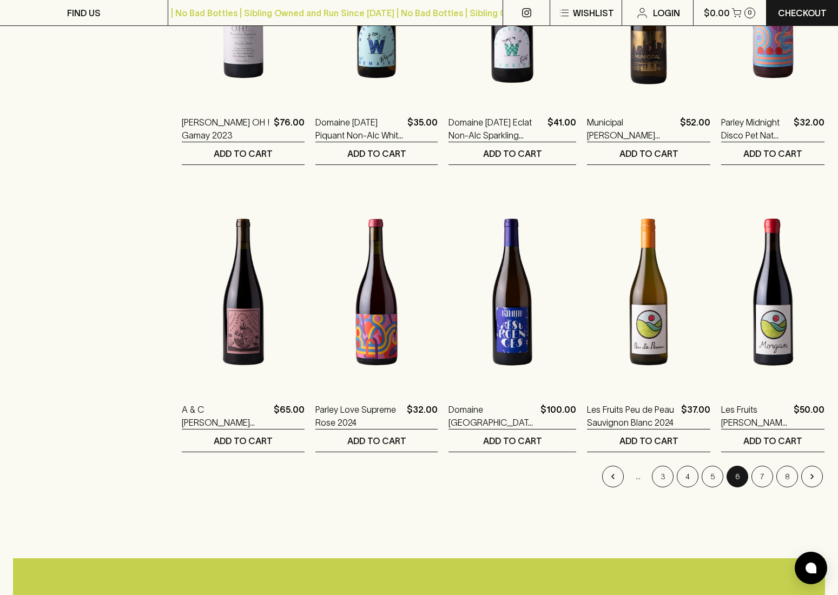
scroll to position [883, 0]
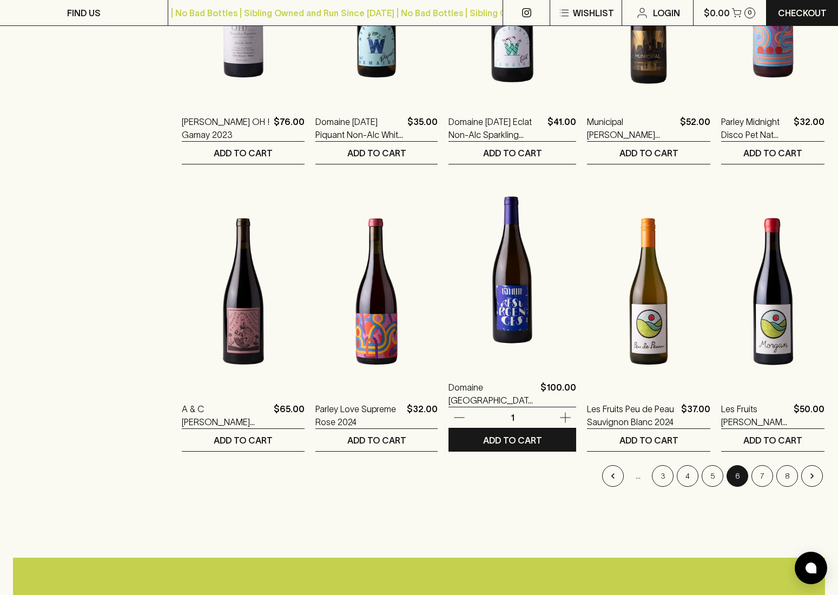
click at [484, 319] on img at bounding box center [512, 269] width 128 height 189
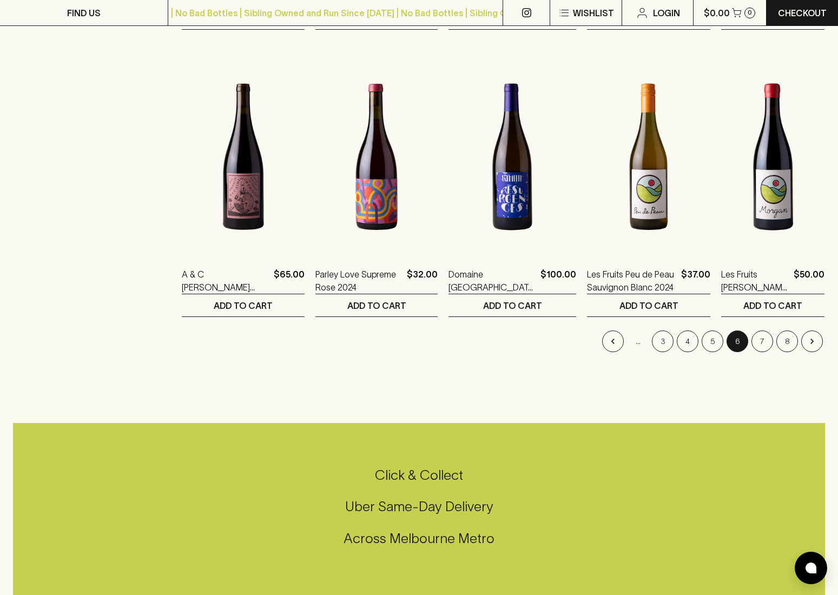
scroll to position [1018, 0]
click at [785, 342] on button "8" at bounding box center [787, 341] width 22 height 22
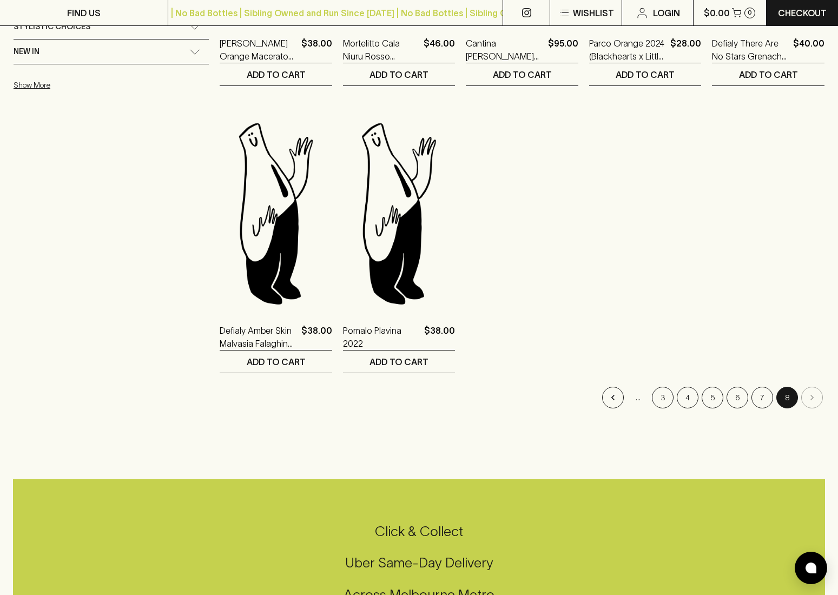
scroll to position [388, 0]
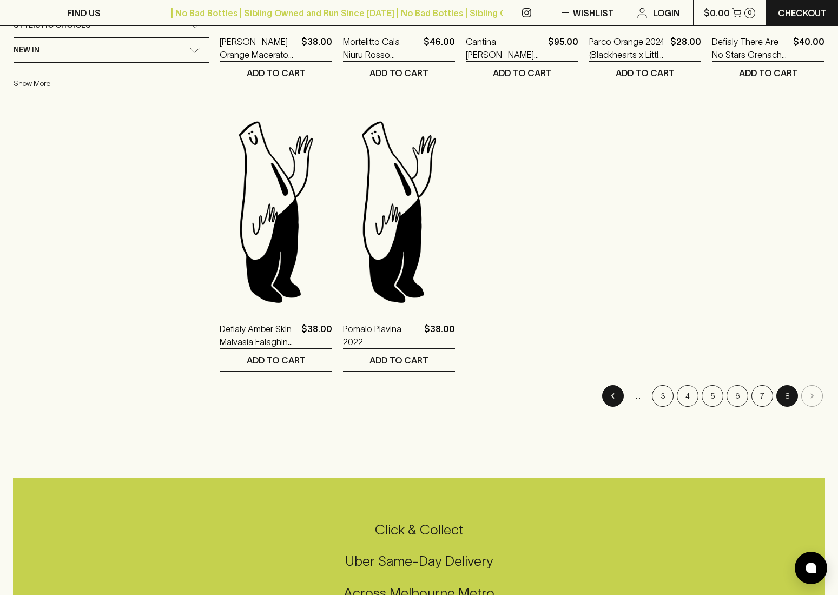
click at [607, 398] on icon "Go to previous page" at bounding box center [612, 396] width 11 height 11
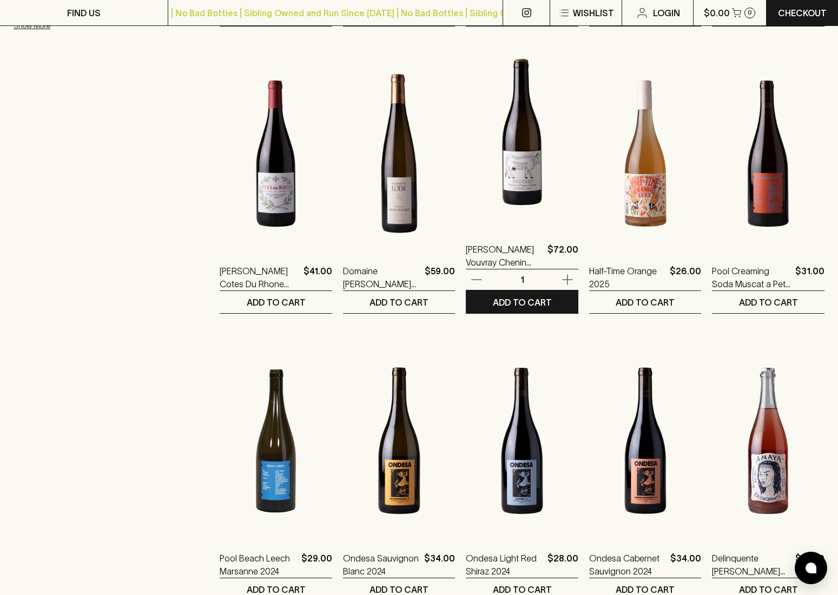
scroll to position [445, 0]
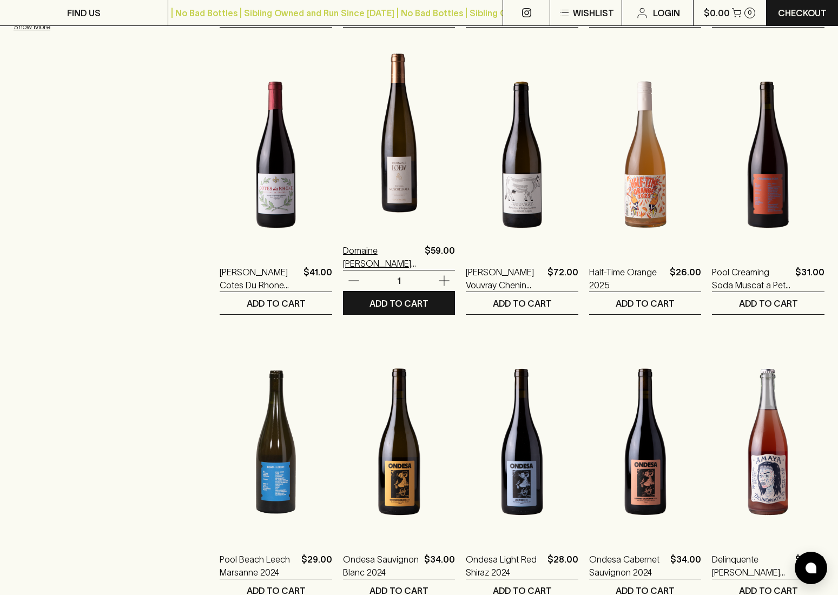
click at [343, 262] on p "Domaine [PERSON_NAME] MuschelKalk Rielsing 2023" at bounding box center [382, 257] width 78 height 26
